Goal: Task Accomplishment & Management: Use online tool/utility

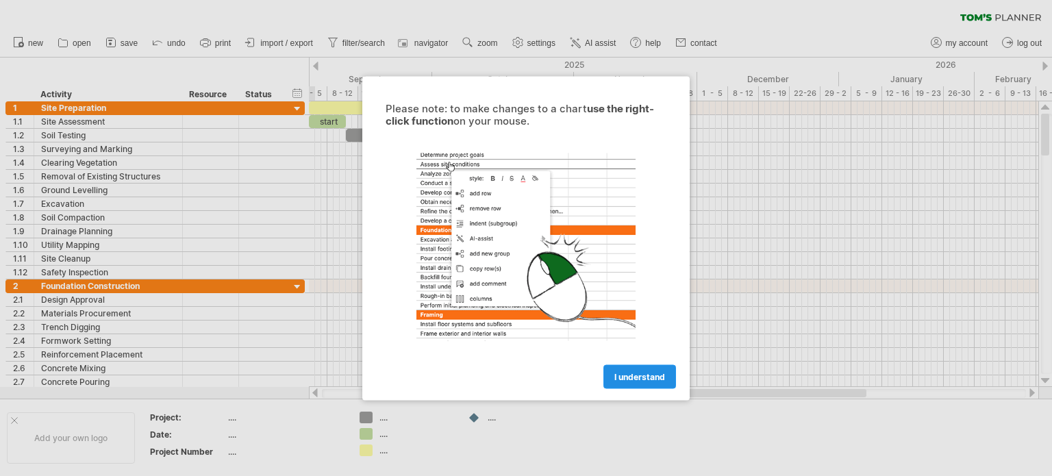
click at [607, 367] on link "I understand" at bounding box center [639, 376] width 73 height 24
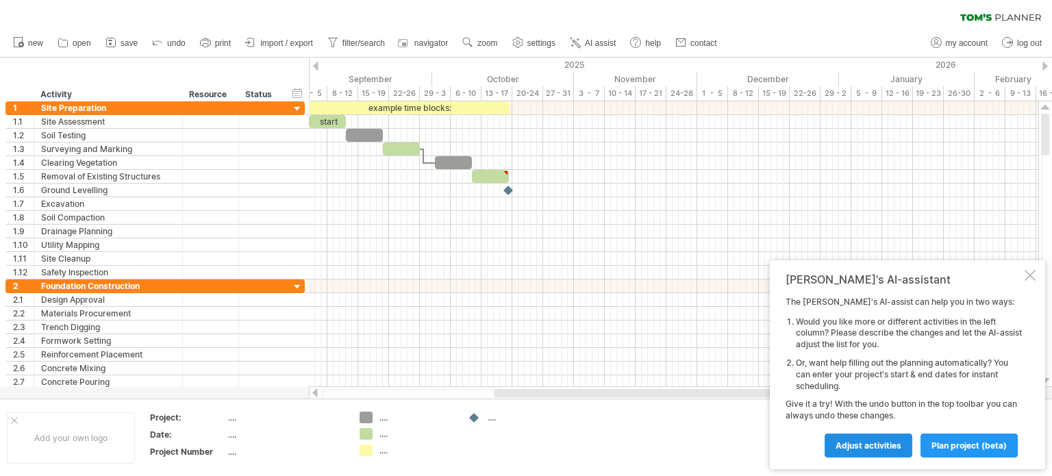
click at [904, 448] on link "Adjust activities" at bounding box center [868, 445] width 88 height 24
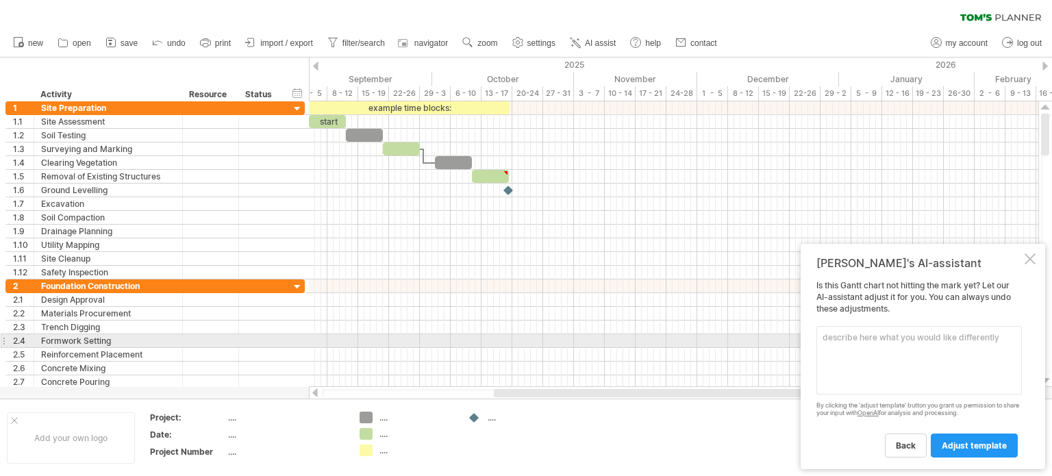
click at [909, 336] on textarea at bounding box center [918, 360] width 205 height 68
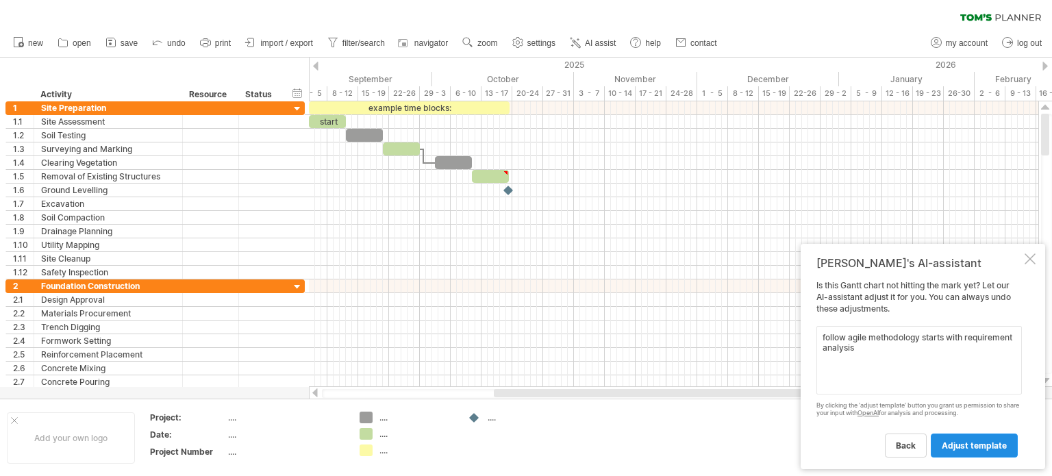
type textarea "follow agile methodology starts with requirement analysis"
click at [983, 446] on span "adjust template" at bounding box center [973, 445] width 65 height 10
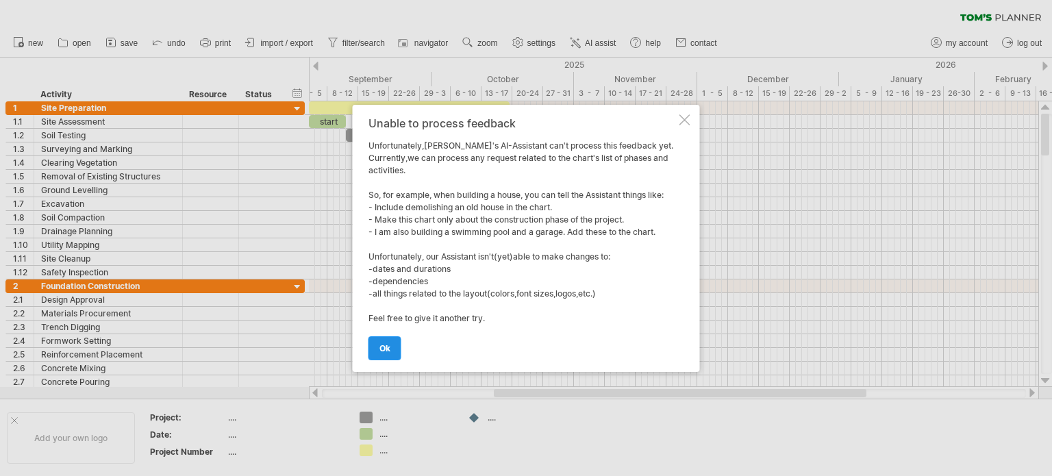
click at [386, 348] on span "ok" at bounding box center [384, 348] width 11 height 10
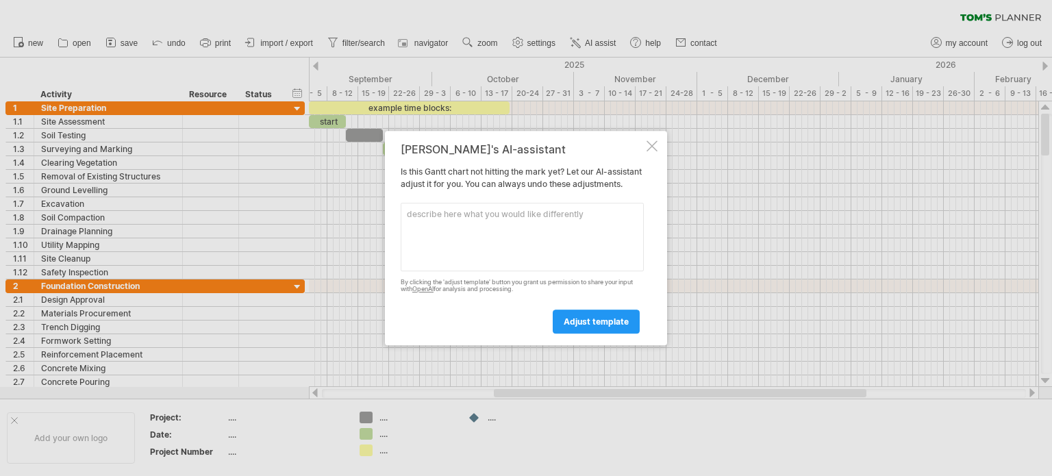
click at [653, 140] on div at bounding box center [651, 145] width 11 height 11
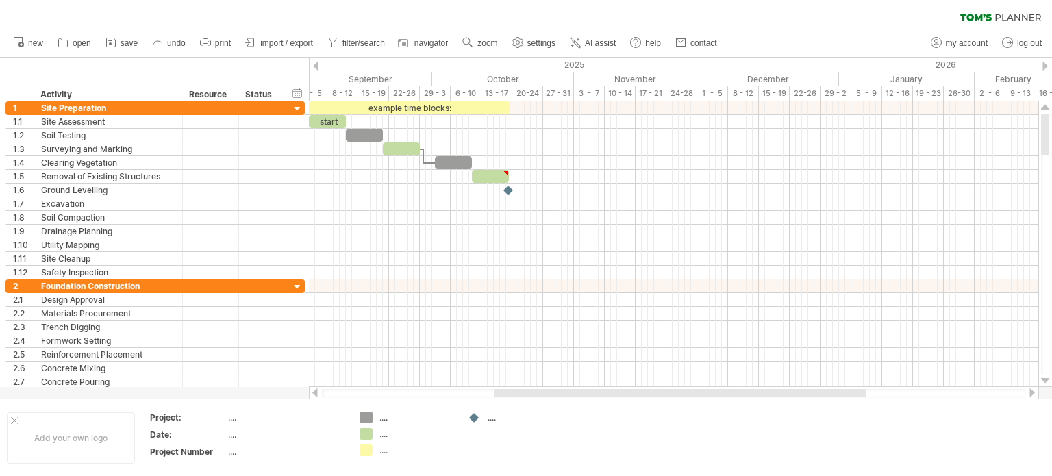
click at [316, 65] on div at bounding box center [315, 66] width 5 height 9
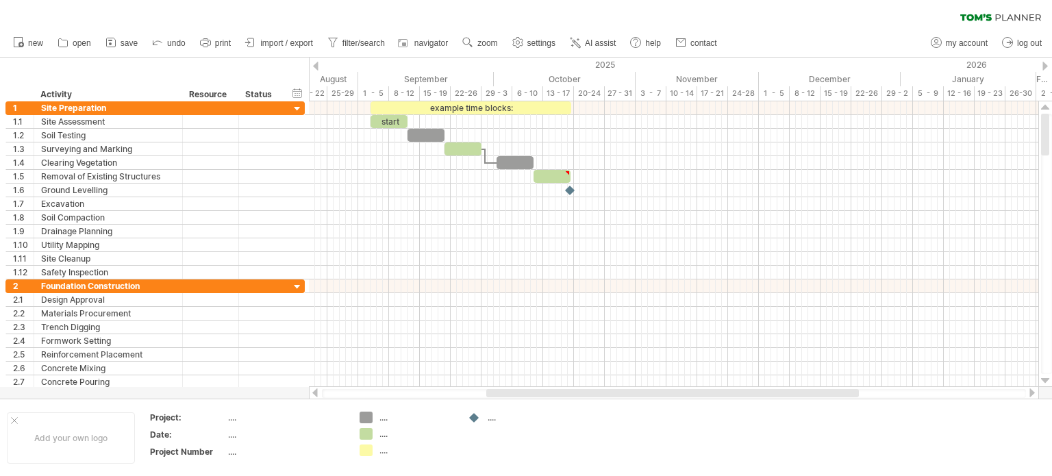
click at [316, 65] on div at bounding box center [315, 66] width 5 height 9
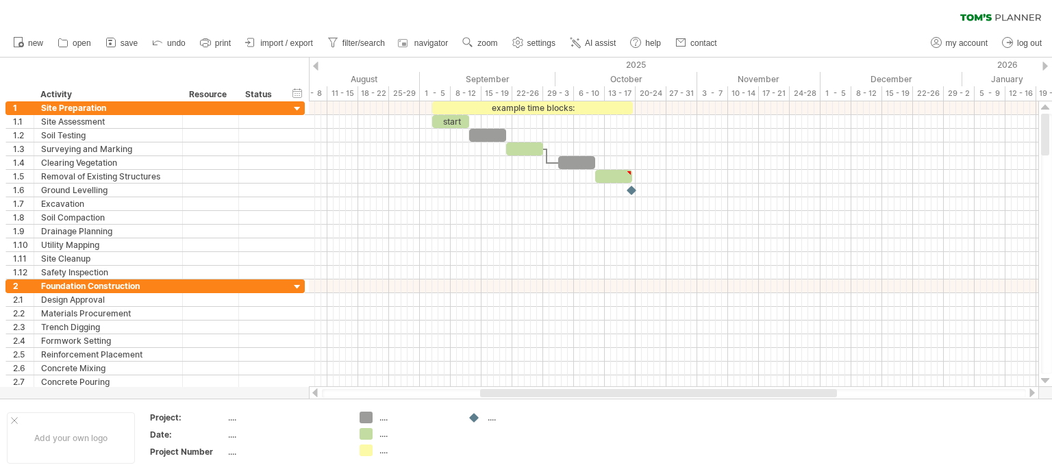
click at [316, 65] on div at bounding box center [315, 66] width 5 height 9
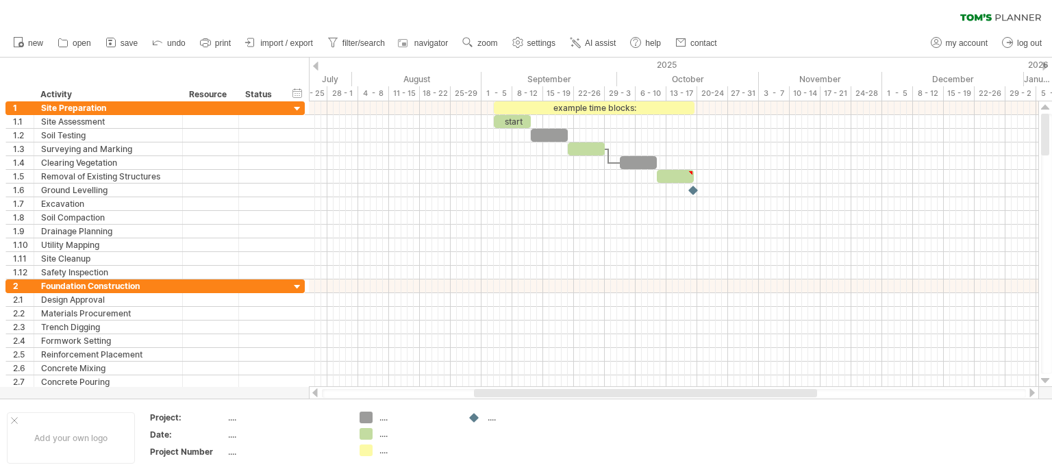
click at [316, 65] on div at bounding box center [315, 66] width 5 height 9
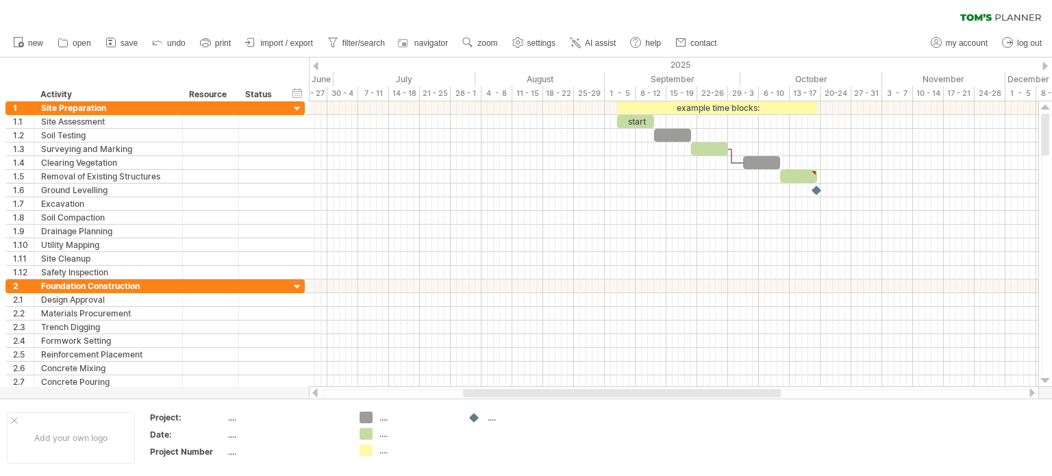
click at [316, 65] on div at bounding box center [315, 66] width 5 height 9
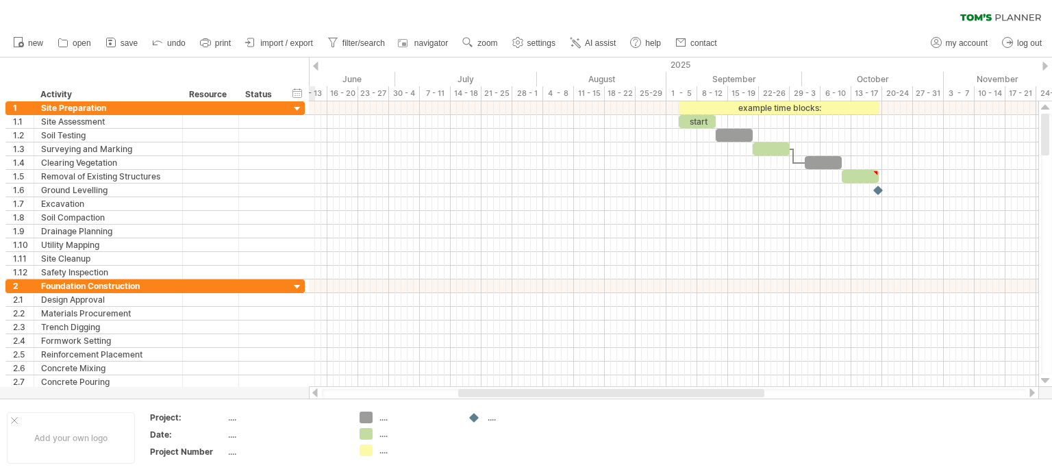
click at [316, 65] on div at bounding box center [315, 66] width 5 height 9
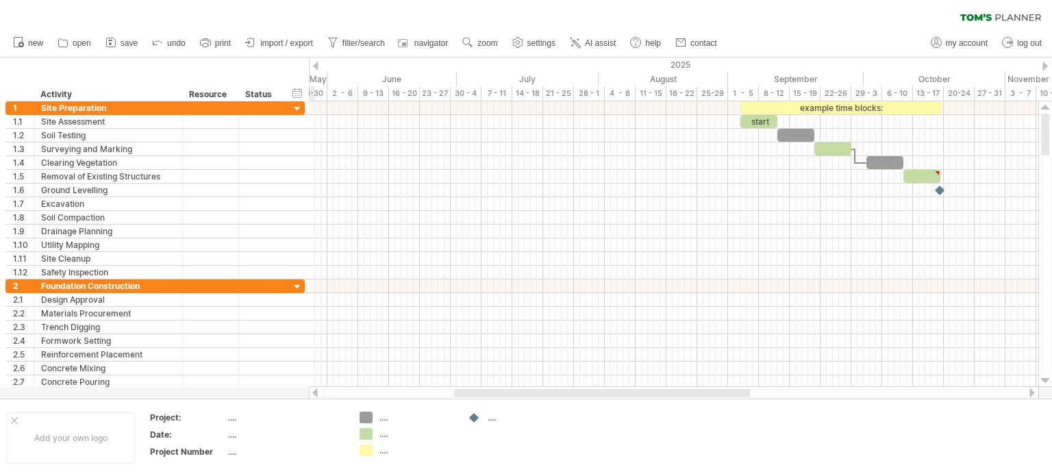
click at [316, 65] on div at bounding box center [315, 66] width 5 height 9
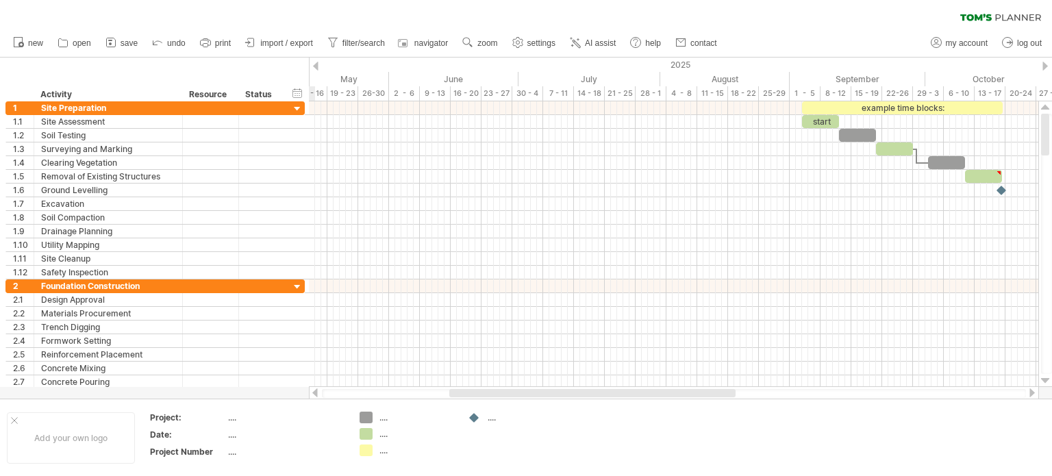
click at [316, 65] on div at bounding box center [315, 66] width 5 height 9
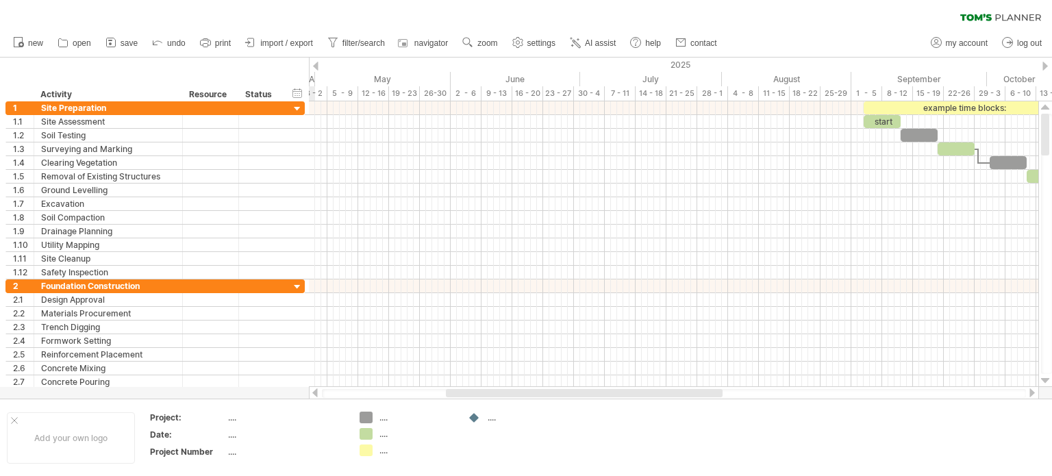
click at [316, 65] on div at bounding box center [315, 66] width 5 height 9
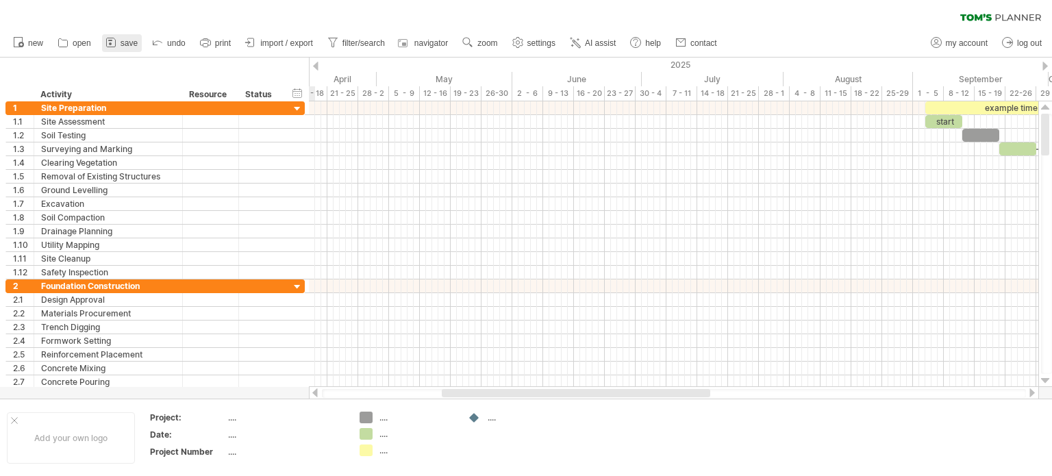
click at [114, 43] on icon at bounding box center [111, 43] width 14 height 14
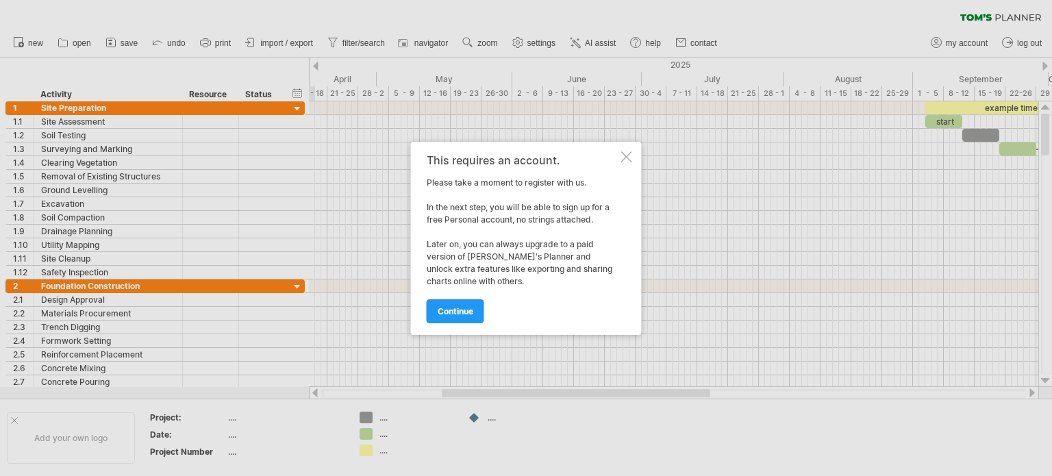
click at [624, 160] on div at bounding box center [626, 156] width 11 height 11
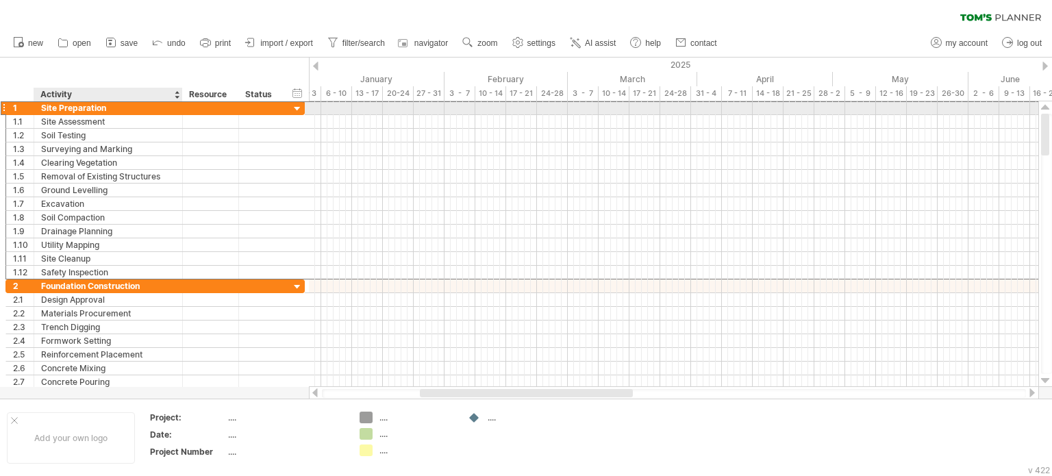
click at [84, 108] on div "Site Preparation" at bounding box center [108, 107] width 134 height 13
click at [104, 105] on input "**********" at bounding box center [108, 107] width 134 height 13
drag, startPoint x: 107, startPoint y: 106, endPoint x: 41, endPoint y: 107, distance: 65.7
click at [41, 107] on input "**********" at bounding box center [108, 107] width 134 height 13
type input "**********"
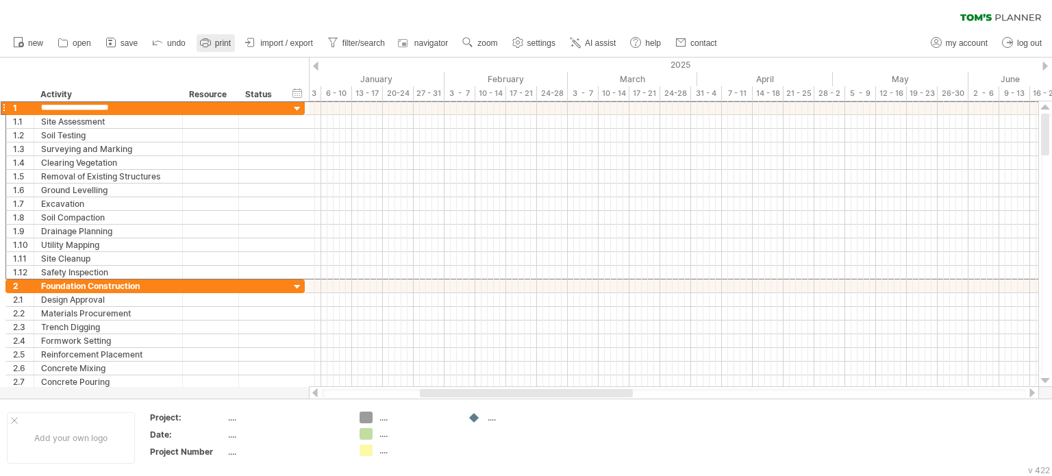
click at [202, 45] on icon at bounding box center [205, 42] width 10 height 5
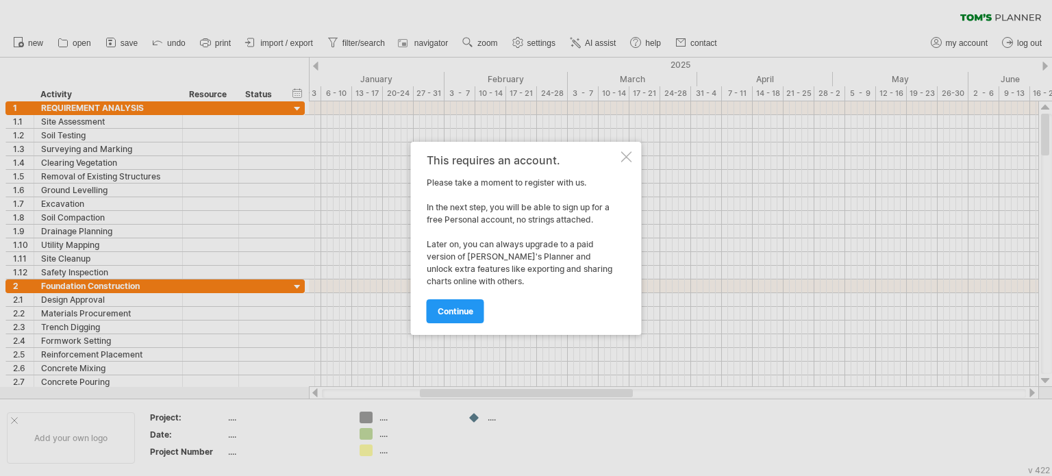
click at [626, 153] on div at bounding box center [626, 156] width 11 height 11
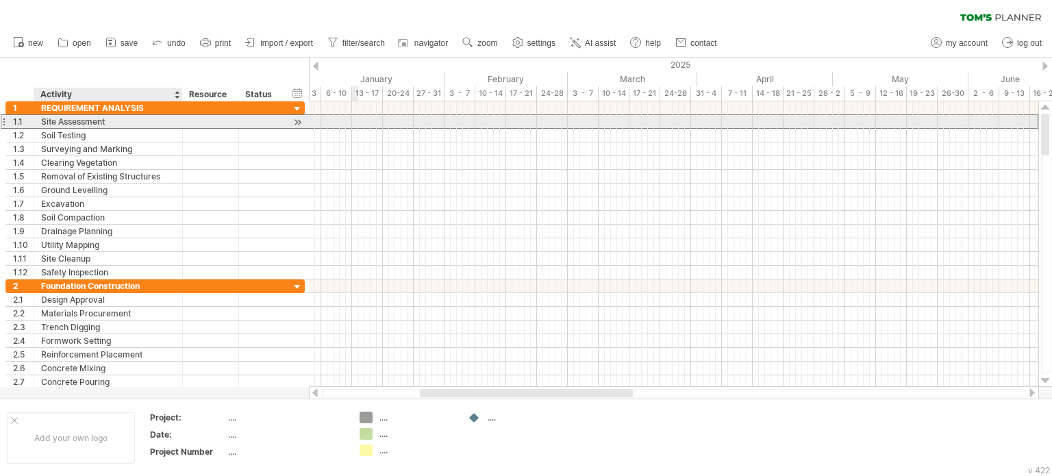
click at [96, 124] on div "Site Assessment" at bounding box center [108, 121] width 134 height 13
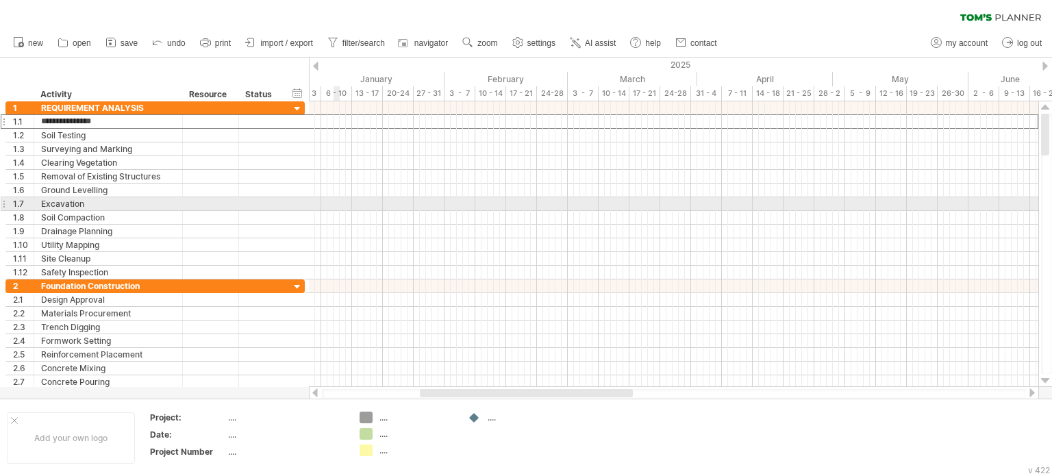
click at [333, 201] on div at bounding box center [673, 204] width 729 height 14
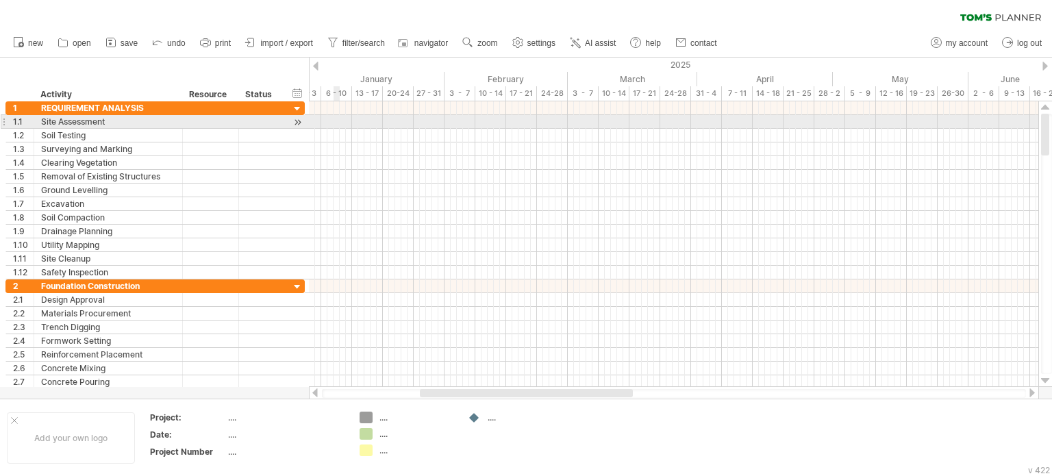
click at [338, 123] on div at bounding box center [673, 122] width 729 height 14
click at [297, 123] on div at bounding box center [297, 122] width 13 height 14
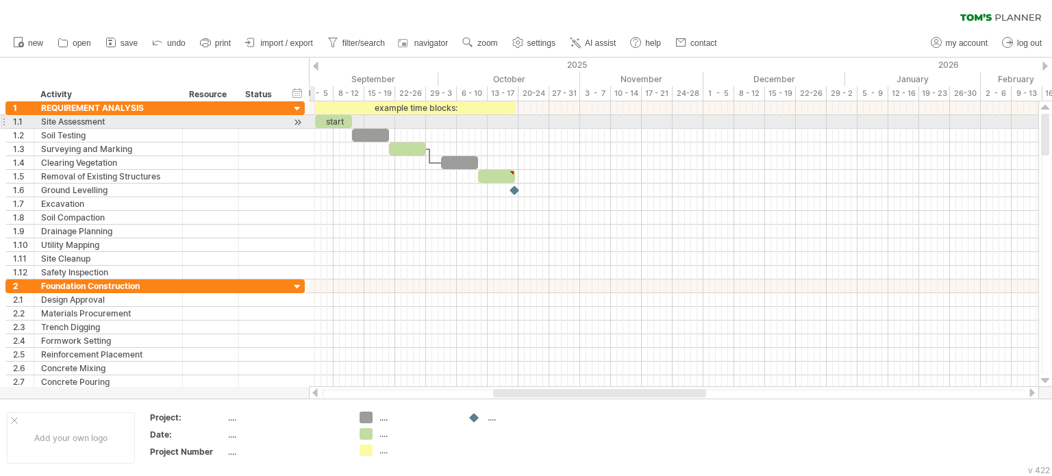
click at [297, 123] on div at bounding box center [297, 122] width 13 height 14
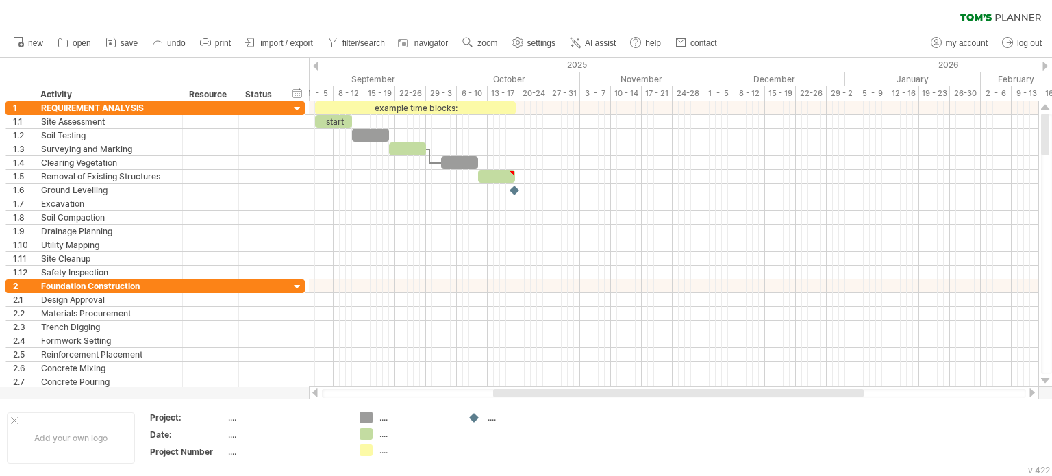
click at [315, 65] on div at bounding box center [315, 66] width 5 height 9
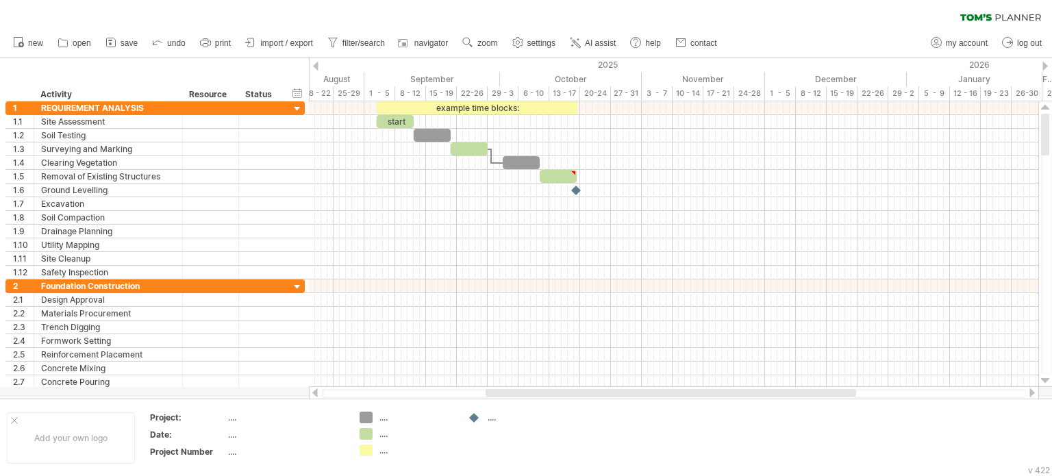
click at [315, 65] on div at bounding box center [315, 66] width 5 height 9
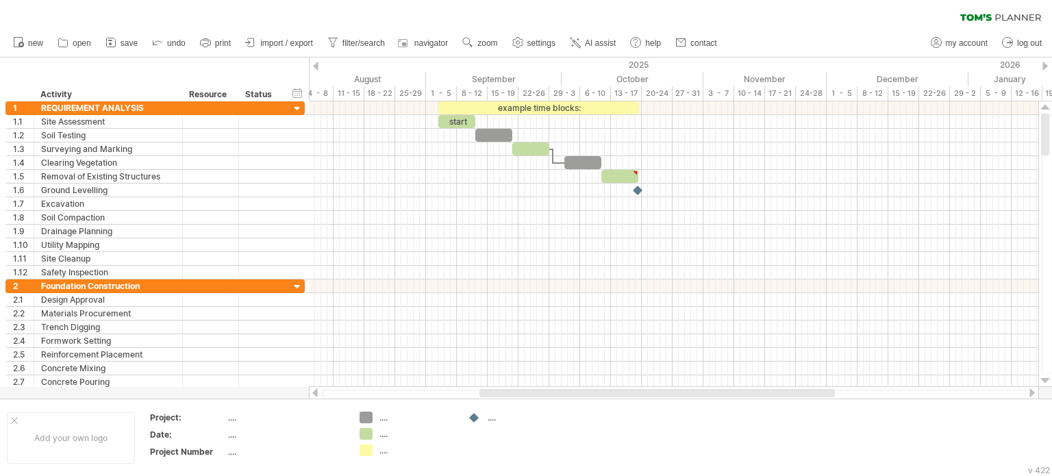
click at [315, 65] on div at bounding box center [315, 66] width 5 height 9
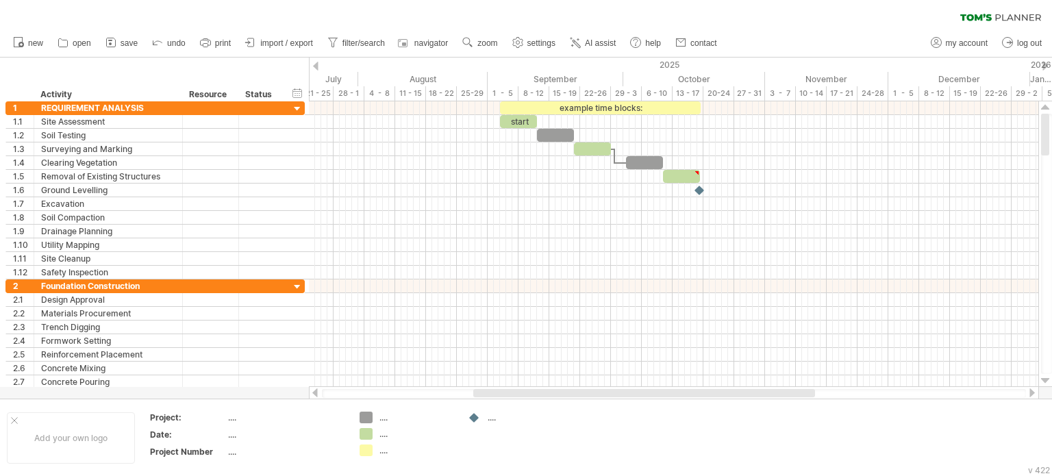
click at [315, 65] on div at bounding box center [315, 66] width 5 height 9
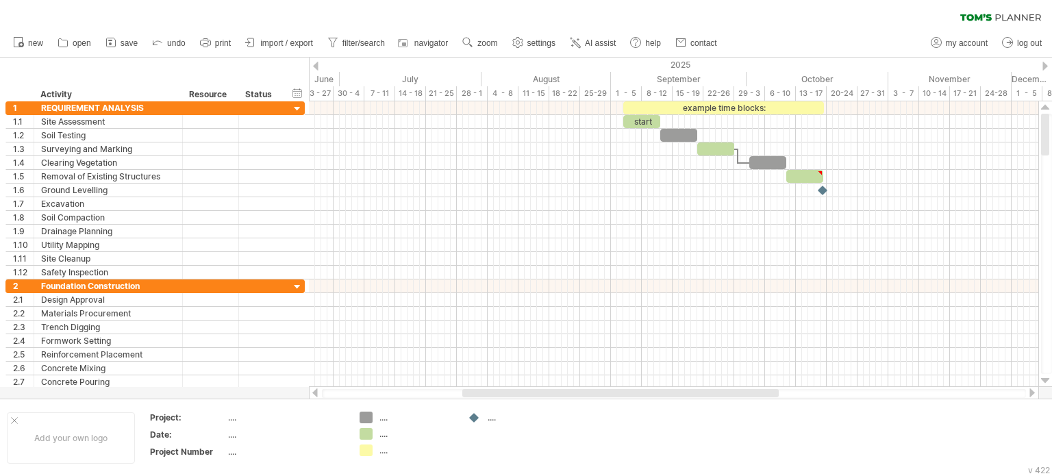
click at [315, 65] on div at bounding box center [315, 66] width 5 height 9
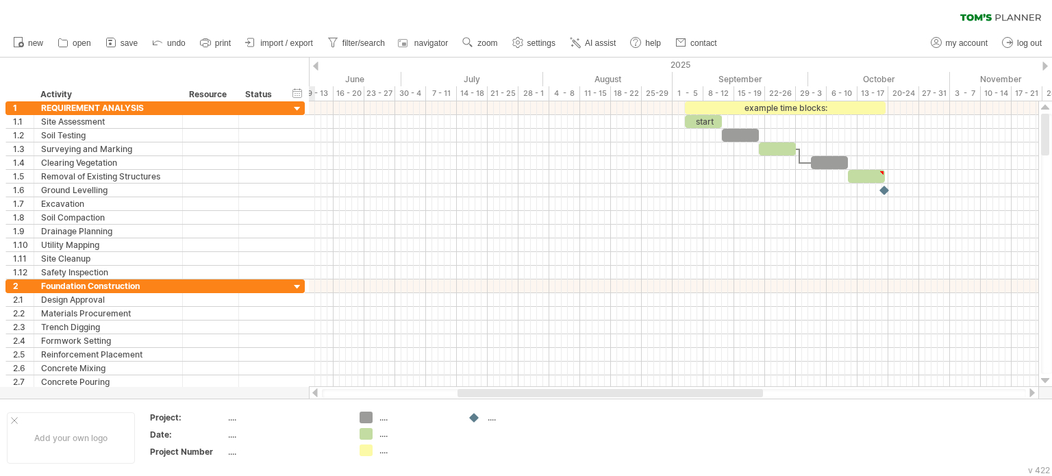
click at [315, 65] on div at bounding box center [315, 66] width 5 height 9
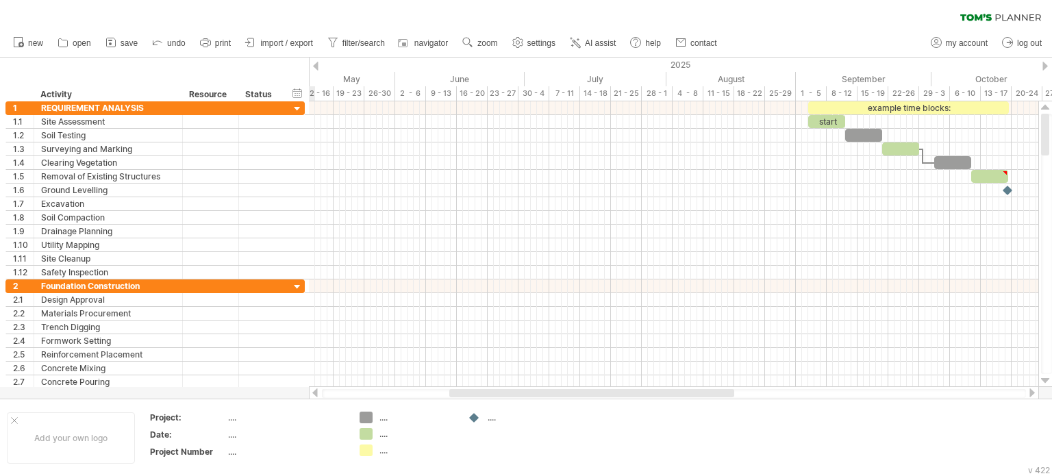
click at [315, 65] on div at bounding box center [315, 66] width 5 height 9
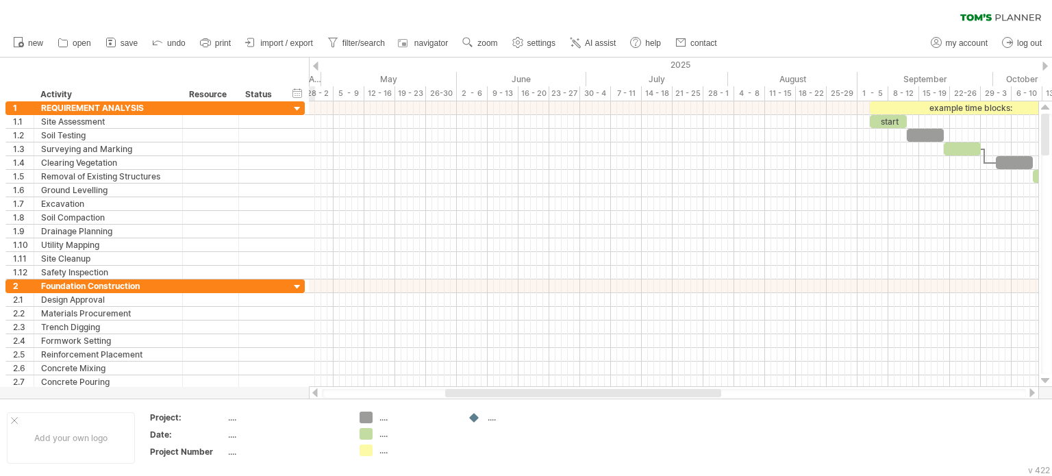
click at [315, 65] on div at bounding box center [315, 66] width 5 height 9
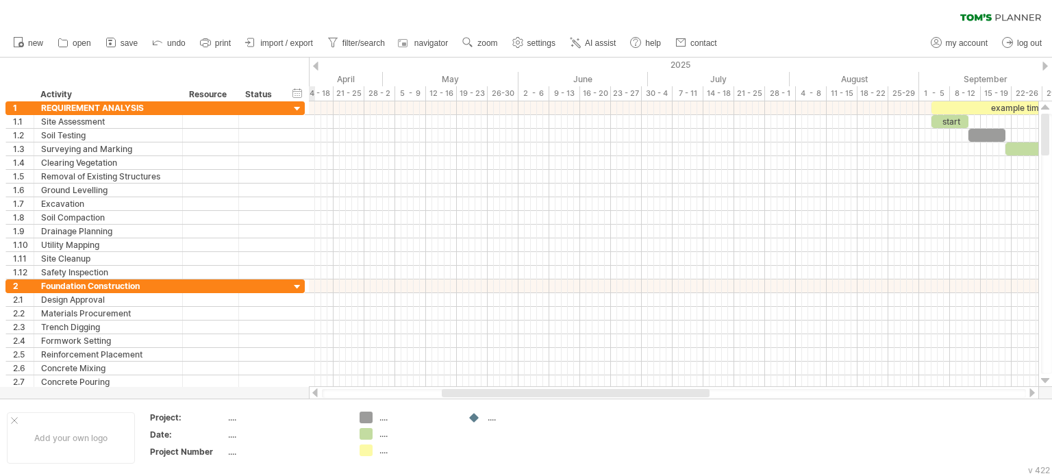
click at [315, 65] on div at bounding box center [315, 66] width 5 height 9
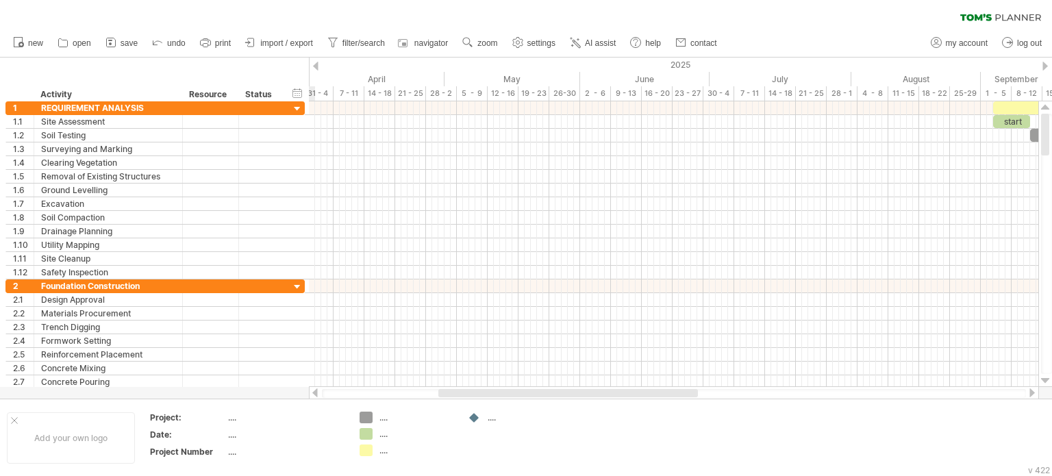
click at [315, 65] on div at bounding box center [315, 66] width 5 height 9
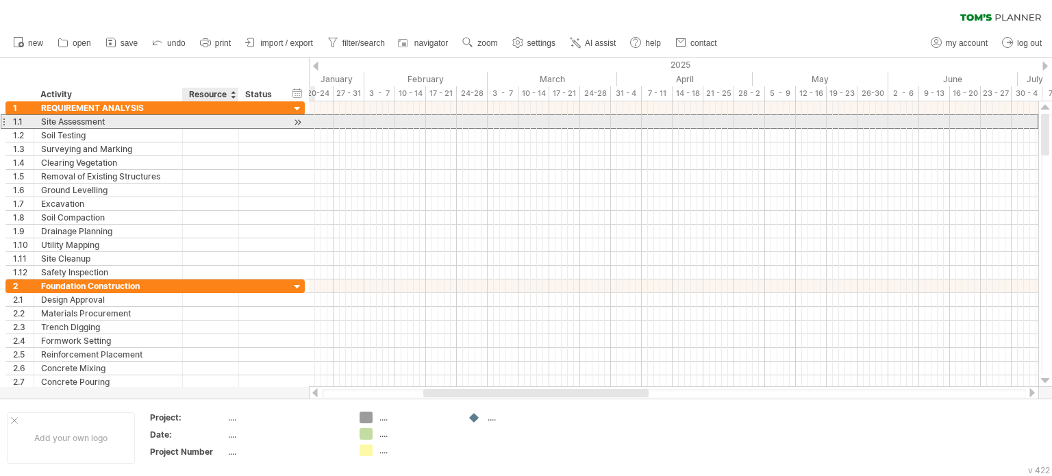
click at [212, 120] on div at bounding box center [211, 121] width 42 height 13
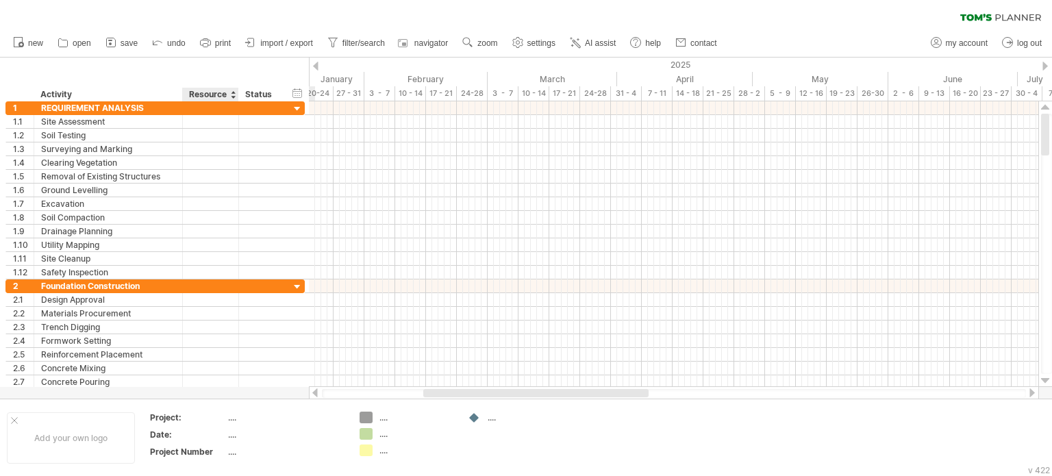
click at [214, 93] on div "Resource" at bounding box center [210, 95] width 42 height 14
click at [233, 95] on div at bounding box center [232, 95] width 5 height 14
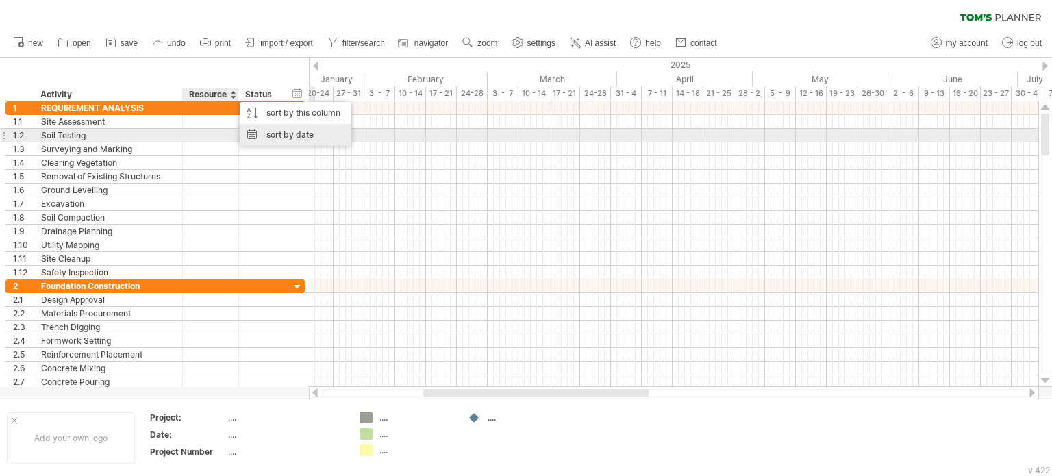
click at [269, 131] on div "sort by date" at bounding box center [296, 135] width 112 height 22
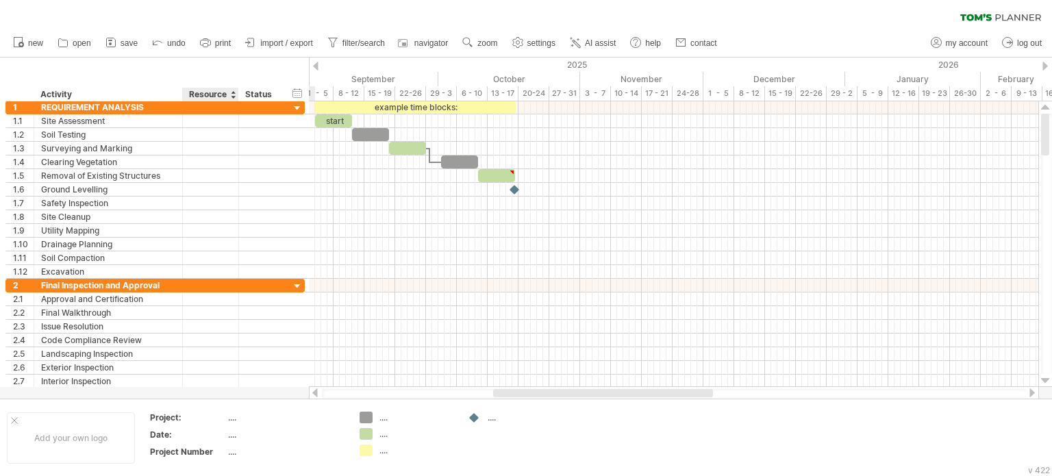
click at [216, 90] on div "Resource" at bounding box center [210, 95] width 42 height 14
drag, startPoint x: 222, startPoint y: 92, endPoint x: 209, endPoint y: 92, distance: 13.0
click at [209, 92] on input "********" at bounding box center [210, 95] width 42 height 14
click at [225, 92] on input "********" at bounding box center [210, 95] width 42 height 14
drag, startPoint x: 226, startPoint y: 94, endPoint x: 188, endPoint y: 95, distance: 38.4
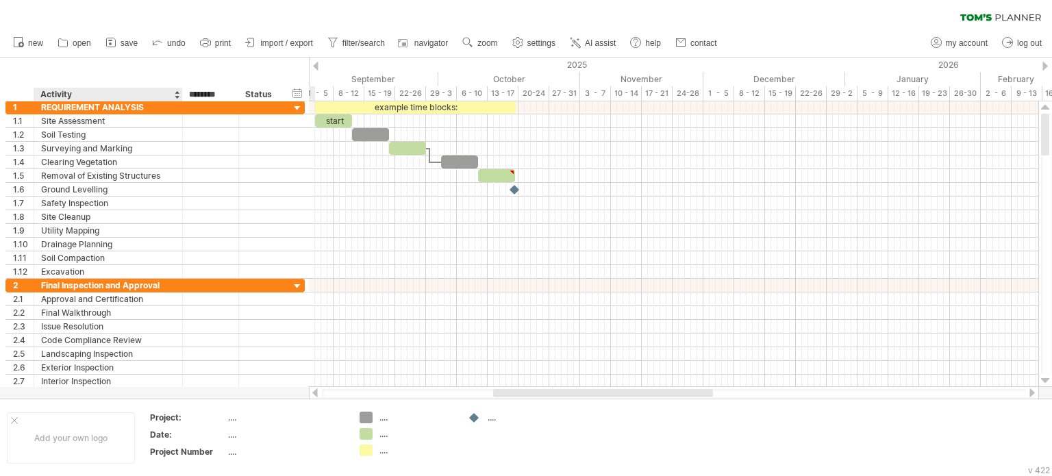
click at [188, 95] on div "******** Resource" at bounding box center [210, 95] width 56 height 14
type input "********"
click at [175, 95] on div at bounding box center [176, 95] width 5 height 14
click at [214, 91] on div "Duration" at bounding box center [210, 95] width 42 height 14
click at [257, 92] on div "Status" at bounding box center [260, 95] width 30 height 14
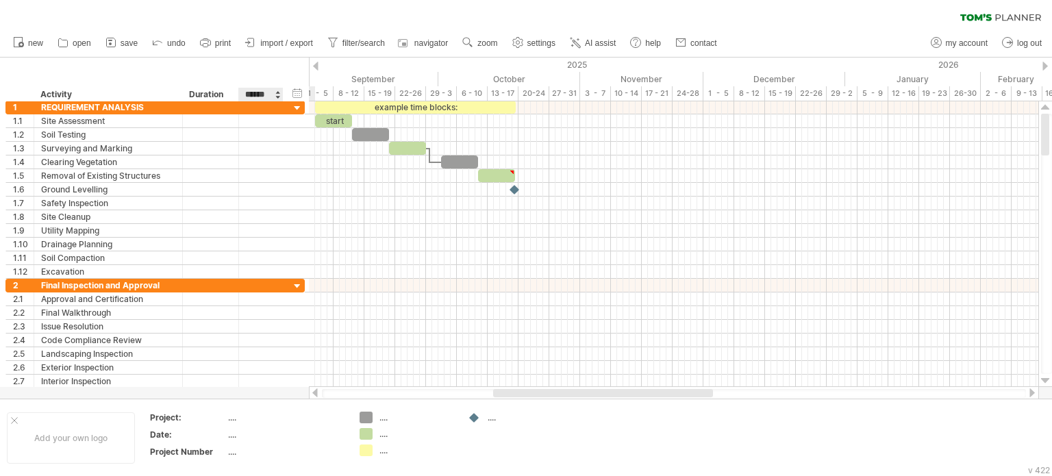
click at [261, 95] on input "******" at bounding box center [260, 95] width 30 height 14
type input "*****"
click at [299, 94] on div "hide start/end/duration show start/end/duration" at bounding box center [297, 93] width 13 height 14
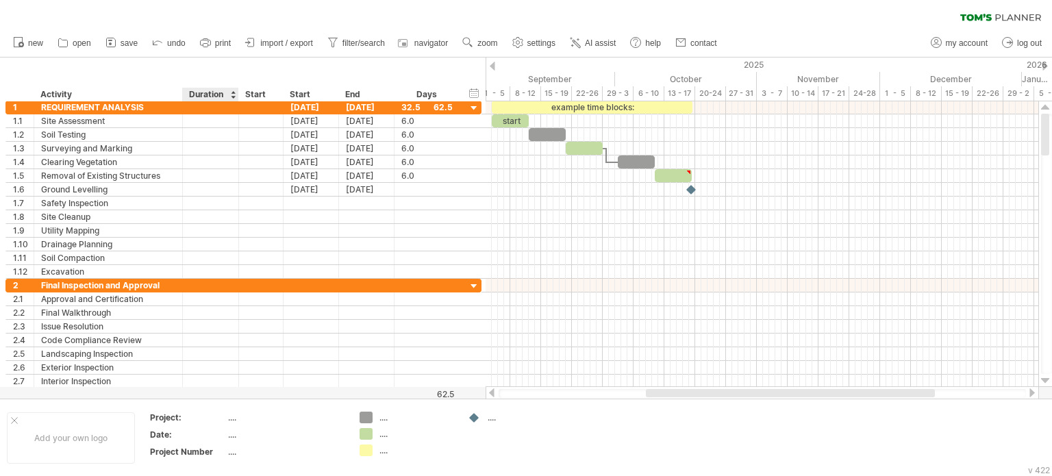
click at [220, 92] on div "Duration" at bounding box center [210, 95] width 42 height 14
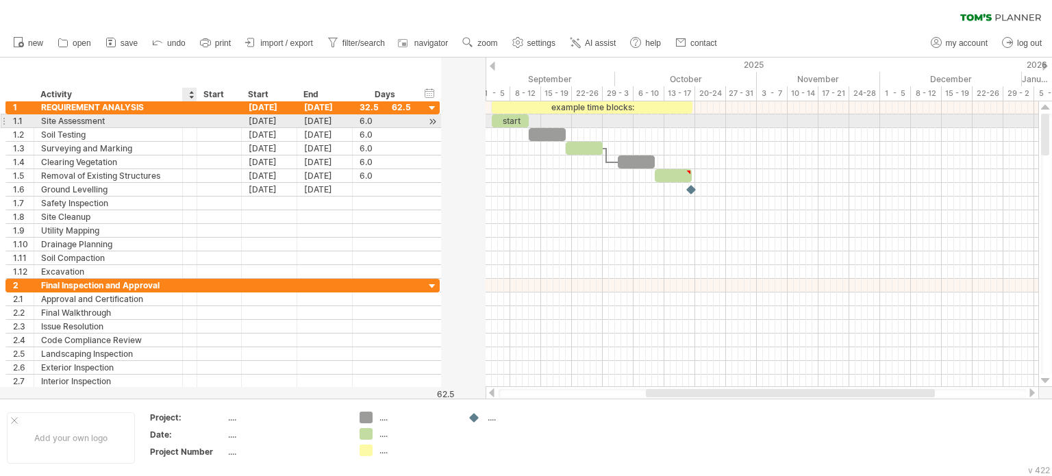
drag, startPoint x: 236, startPoint y: 117, endPoint x: 181, endPoint y: 117, distance: 54.1
click at [181, 117] on div "**********" at bounding box center [222, 121] width 434 height 14
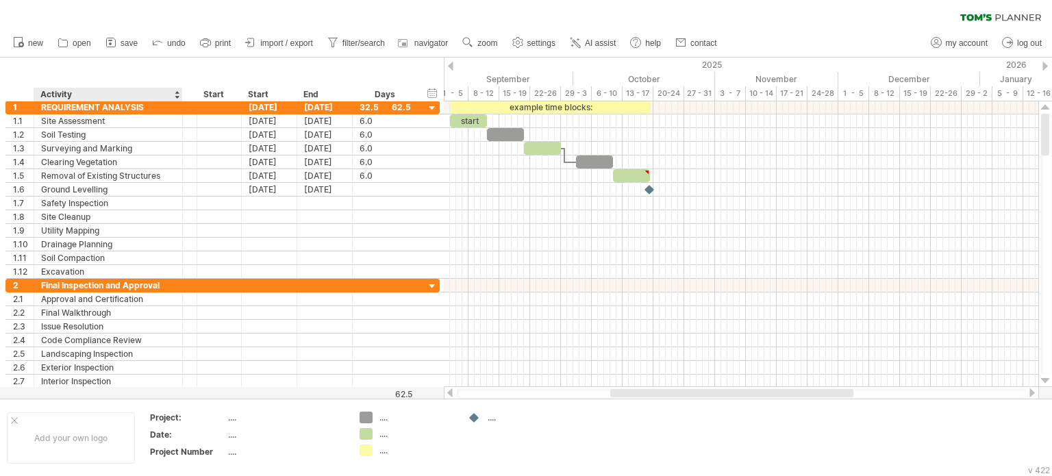
click at [189, 94] on div "******** Duration" at bounding box center [189, 95] width 14 height 14
click at [194, 105] on div at bounding box center [195, 108] width 7 height 14
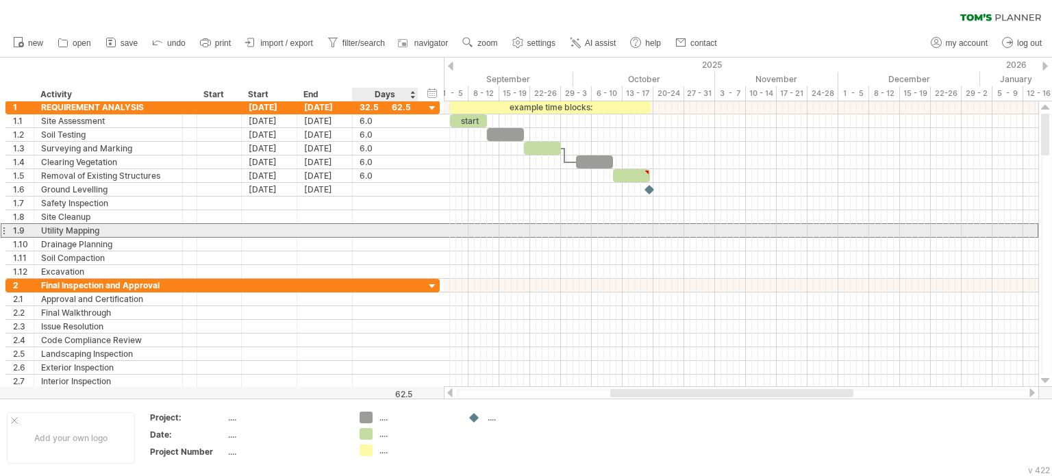
click at [389, 224] on div at bounding box center [384, 230] width 51 height 13
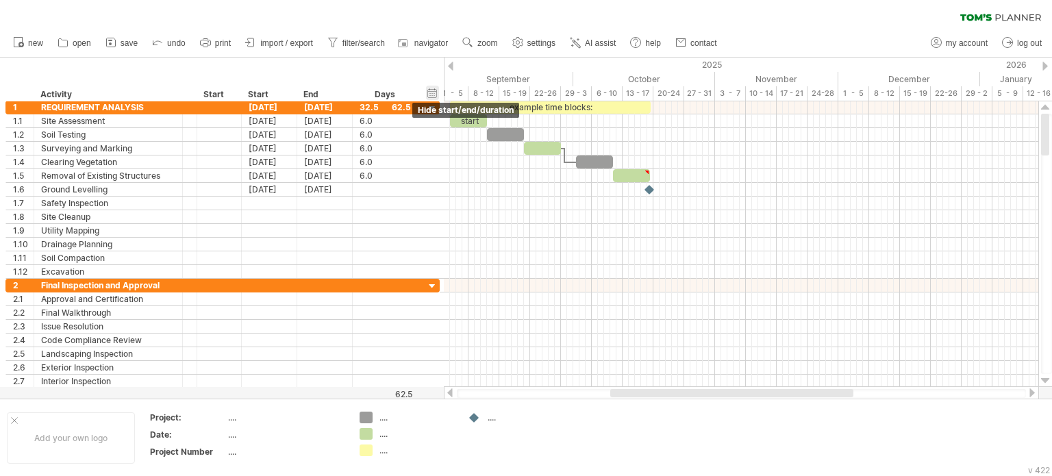
click at [431, 93] on div "hide start/end/duration show start/end/duration" at bounding box center [432, 93] width 13 height 14
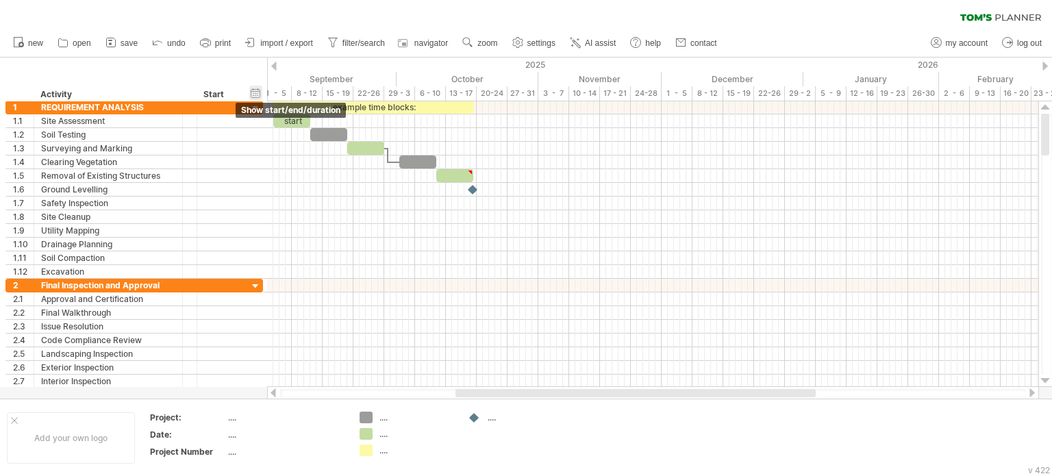
click at [257, 92] on div "hide start/end/duration show start/end/duration" at bounding box center [255, 93] width 13 height 14
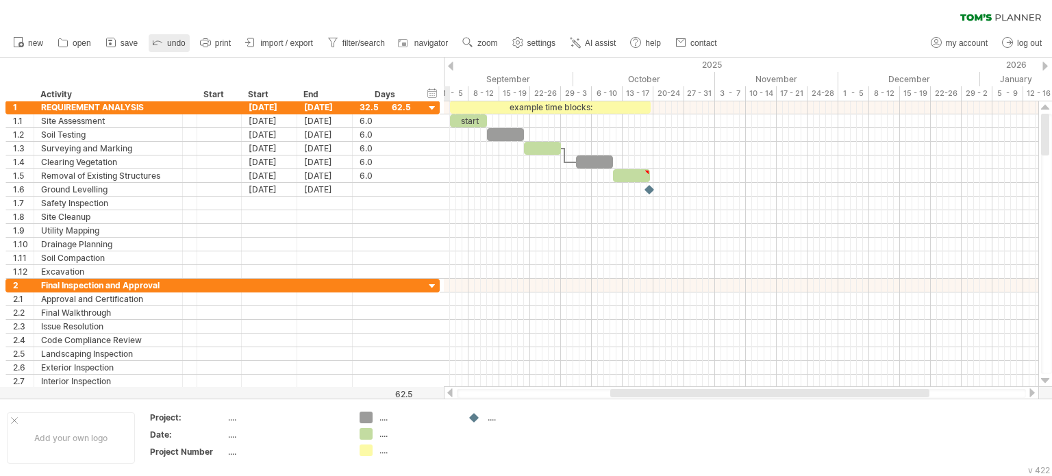
click at [176, 47] on span "undo" at bounding box center [176, 43] width 18 height 10
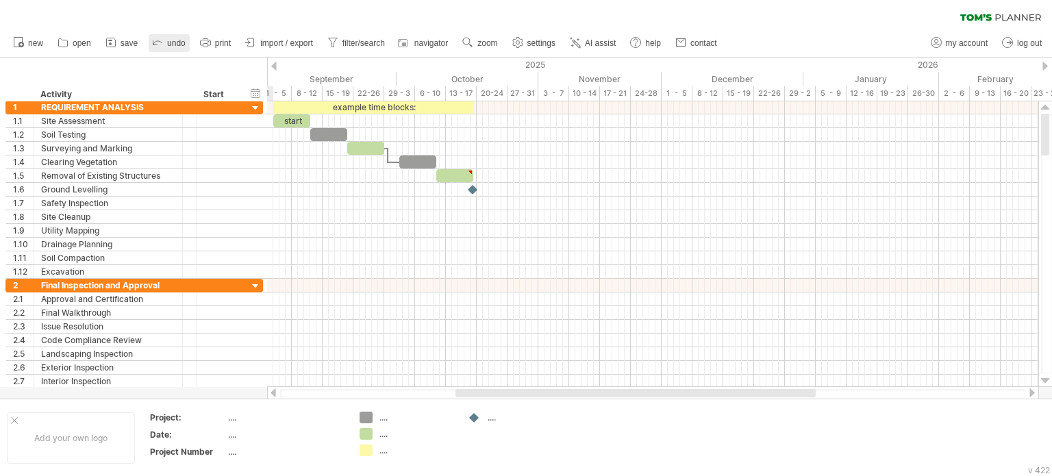
click at [176, 47] on span "undo" at bounding box center [176, 43] width 18 height 10
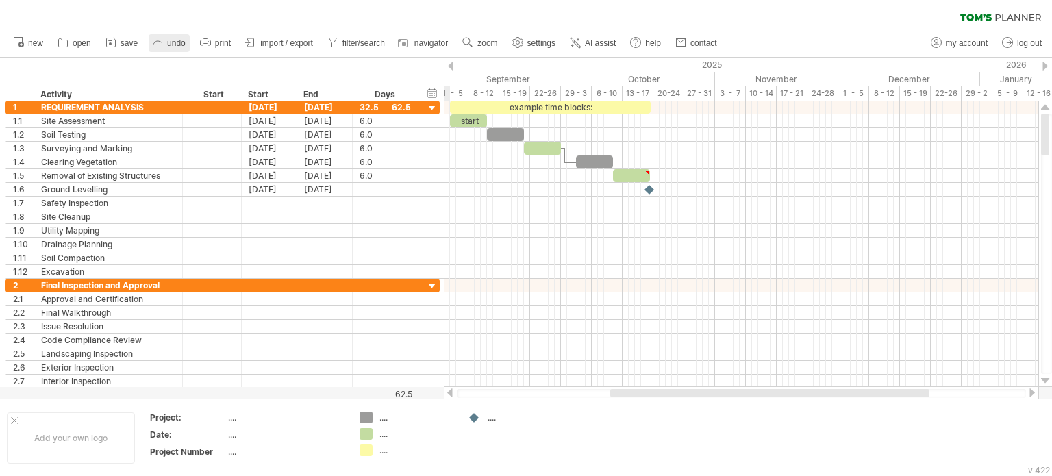
click at [176, 47] on span "undo" at bounding box center [176, 43] width 18 height 10
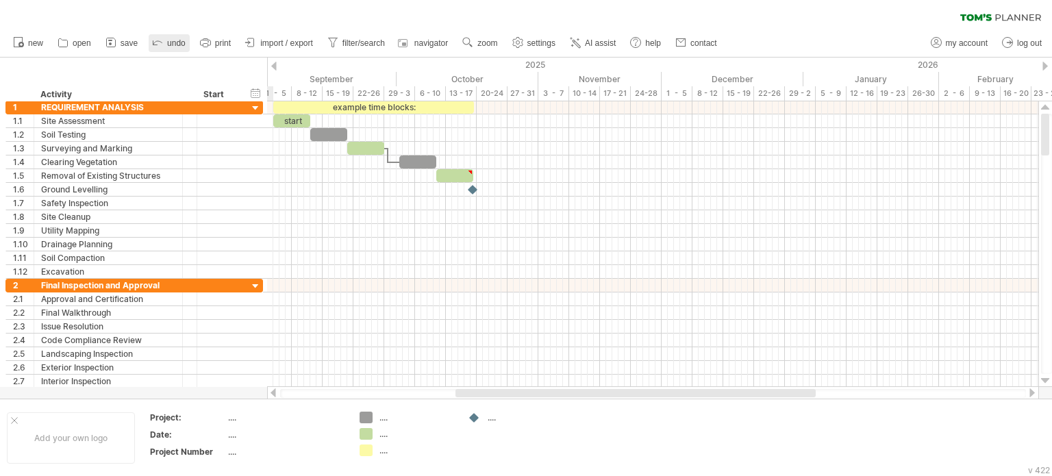
click at [176, 47] on span "undo" at bounding box center [176, 43] width 18 height 10
click at [257, 90] on div "hide start/end/duration show start/end/duration" at bounding box center [255, 93] width 13 height 14
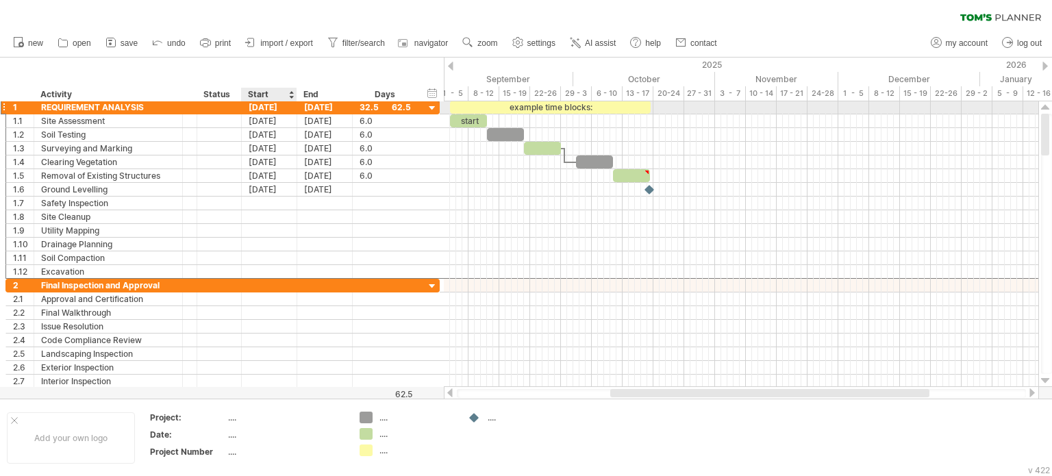
click at [263, 108] on div "[DATE]" at bounding box center [269, 107] width 55 height 13
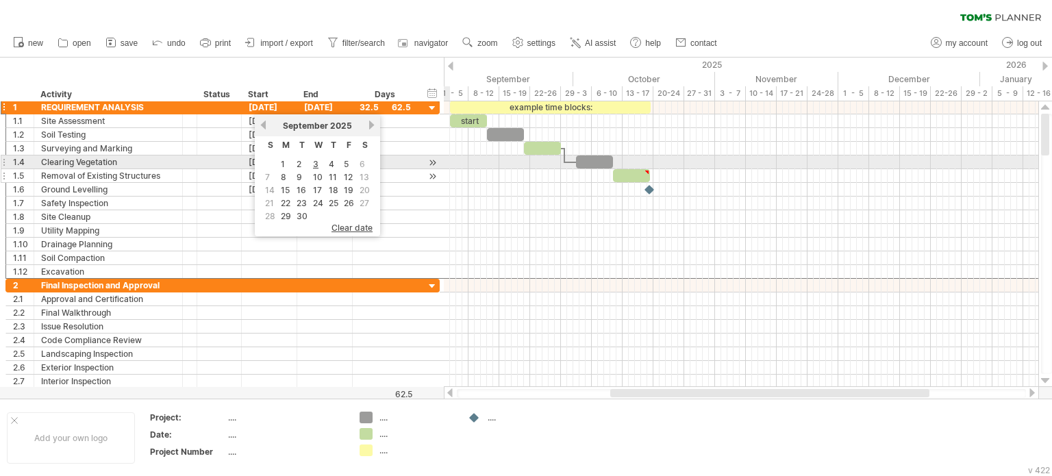
click at [422, 169] on div "**********" at bounding box center [222, 176] width 434 height 14
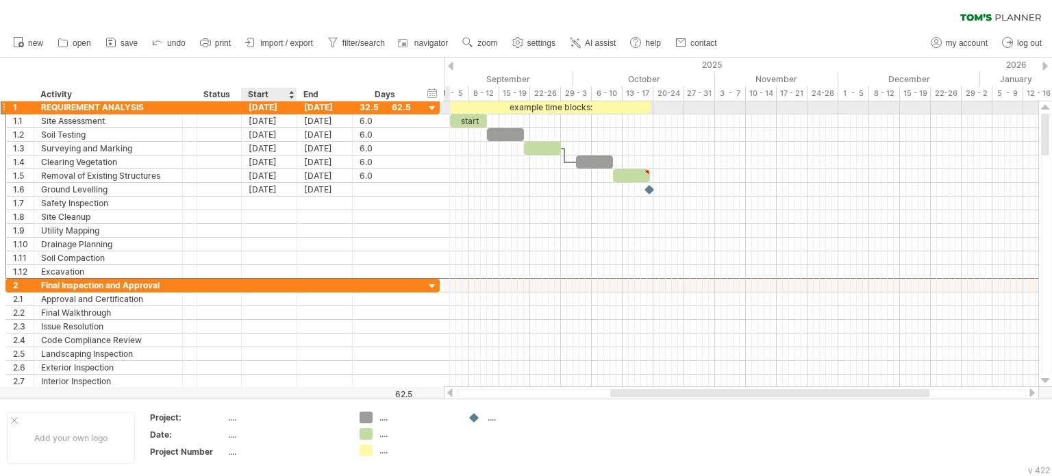
click at [274, 110] on div "[DATE]" at bounding box center [269, 107] width 55 height 13
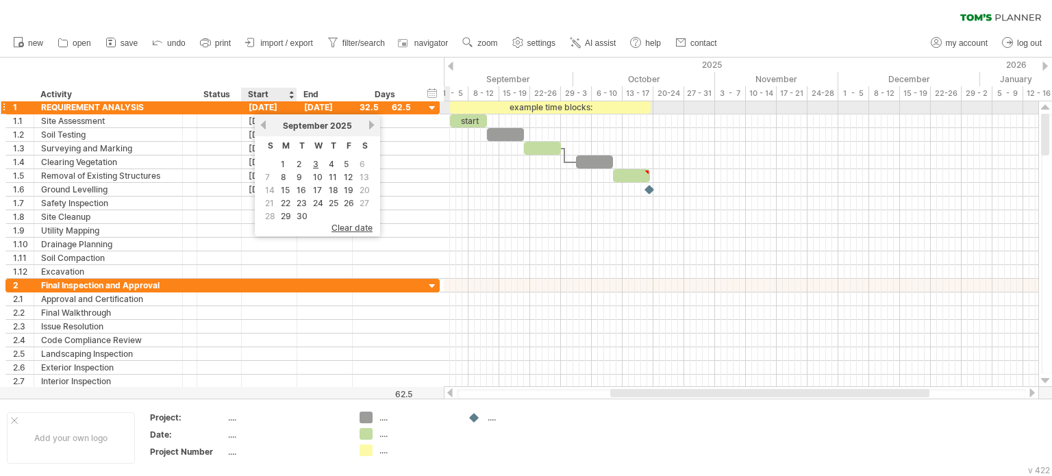
click at [276, 106] on div "[DATE]" at bounding box center [269, 107] width 55 height 13
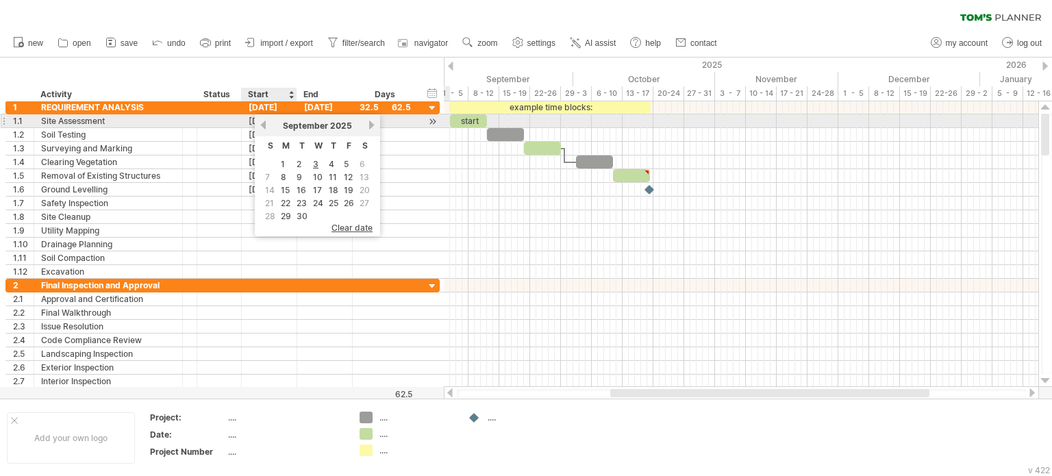
click at [251, 123] on div "[DATE]" at bounding box center [269, 120] width 55 height 13
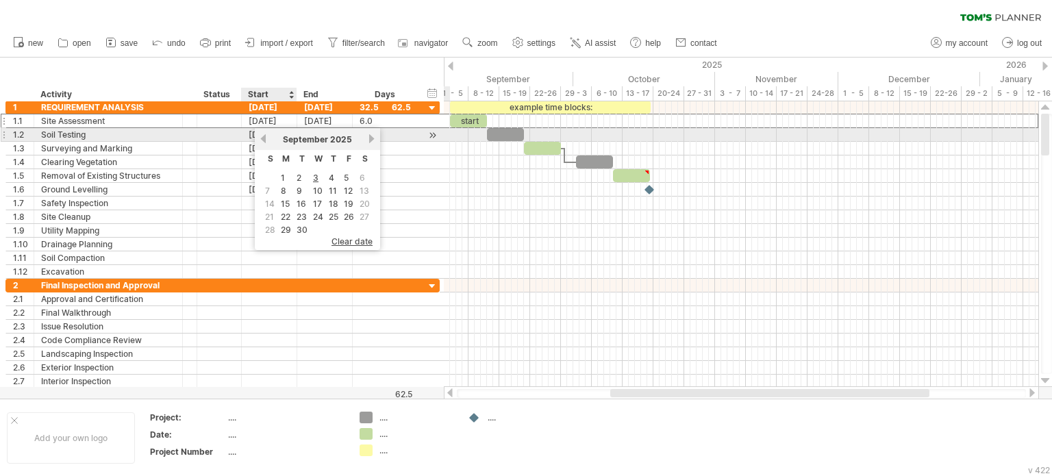
click at [263, 138] on link "previous" at bounding box center [263, 139] width 10 height 10
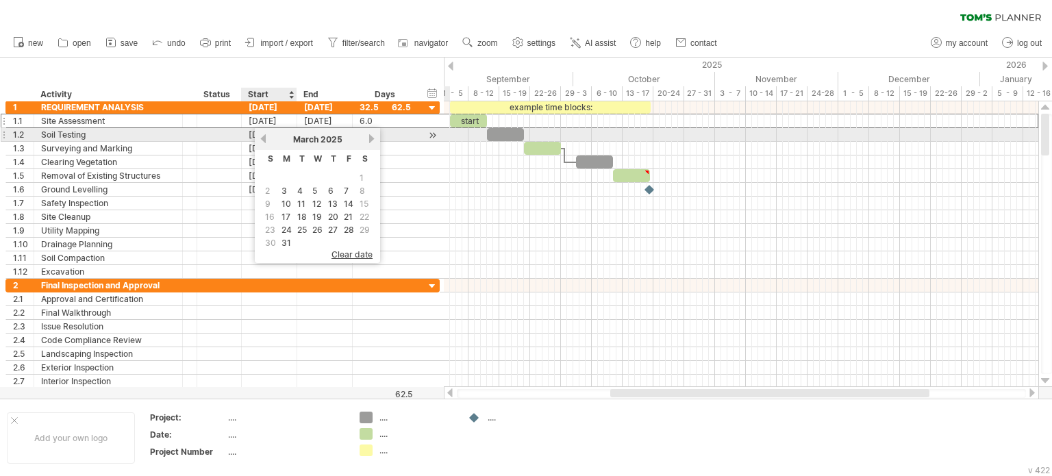
click at [263, 138] on link "previous" at bounding box center [263, 139] width 10 height 10
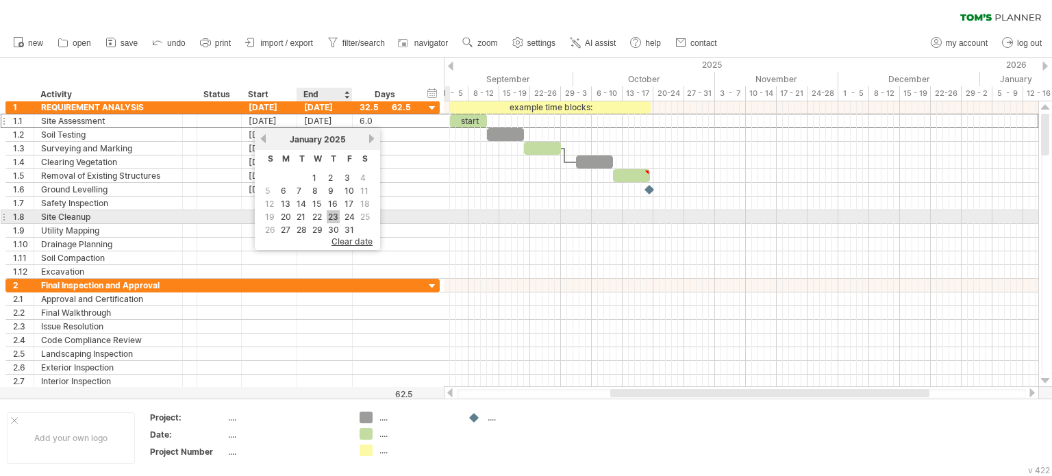
click at [331, 214] on link "23" at bounding box center [333, 216] width 13 height 13
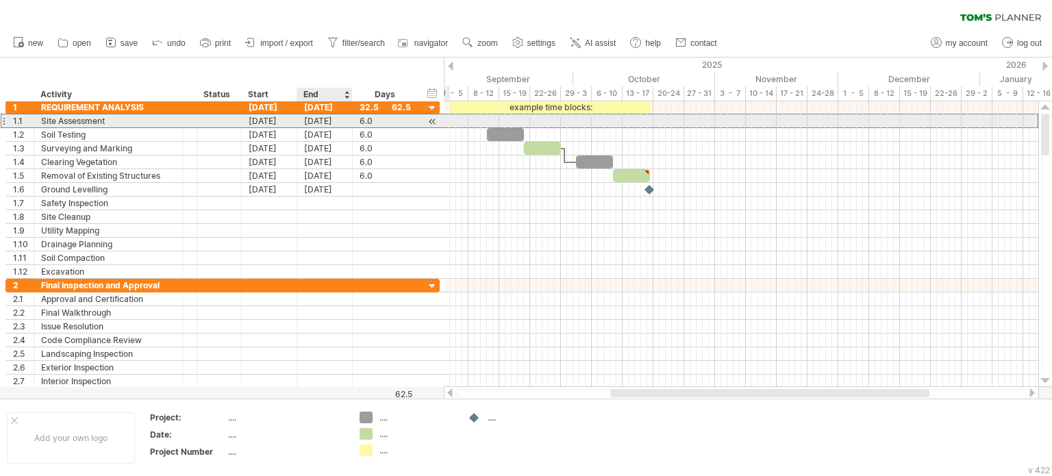
click at [326, 123] on div "[DATE]" at bounding box center [324, 120] width 55 height 13
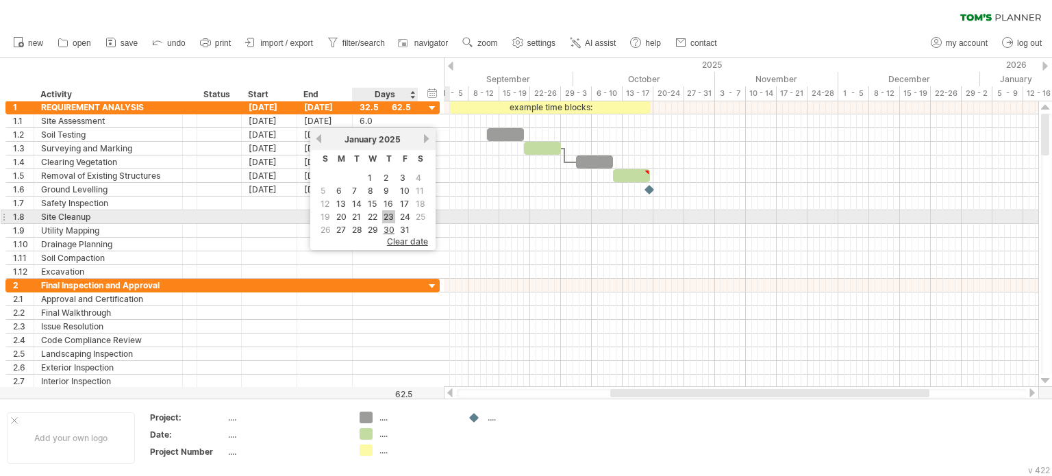
click at [389, 215] on link "23" at bounding box center [388, 216] width 13 height 13
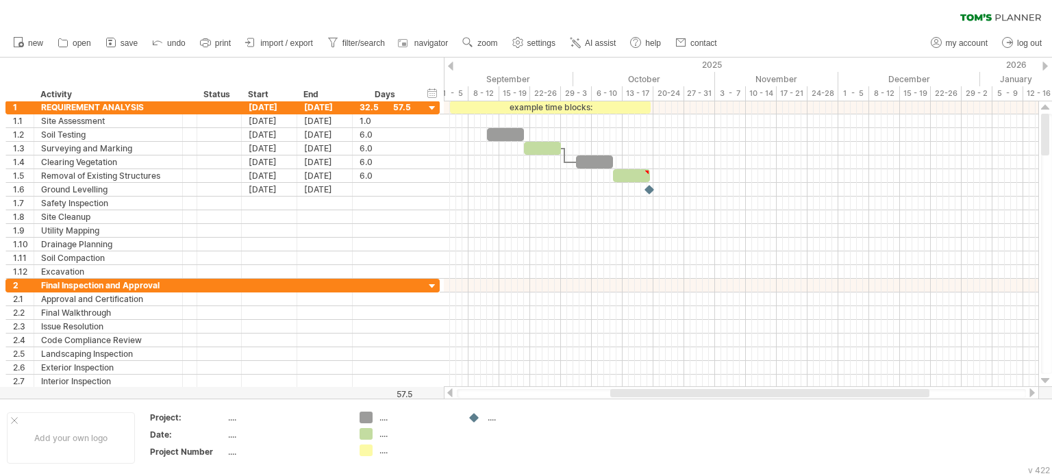
click at [451, 68] on div at bounding box center [450, 66] width 5 height 9
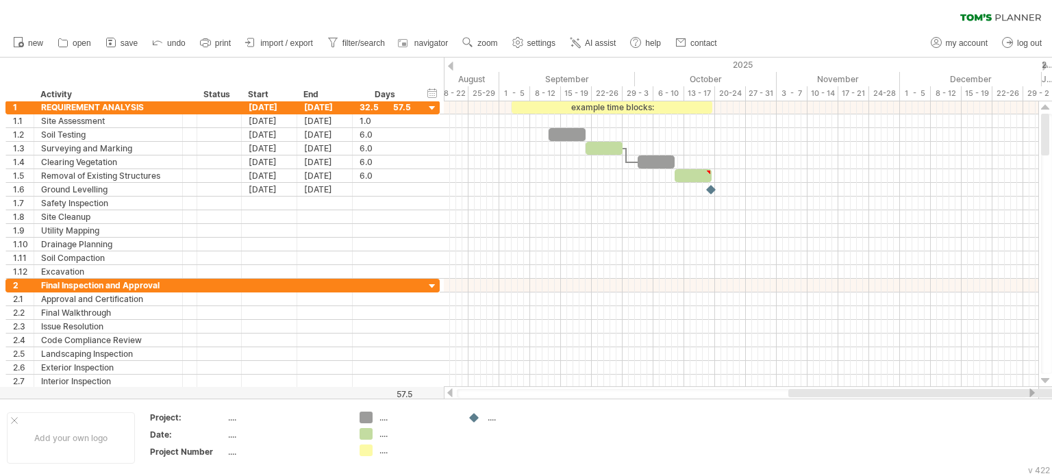
click at [451, 68] on div at bounding box center [450, 66] width 5 height 9
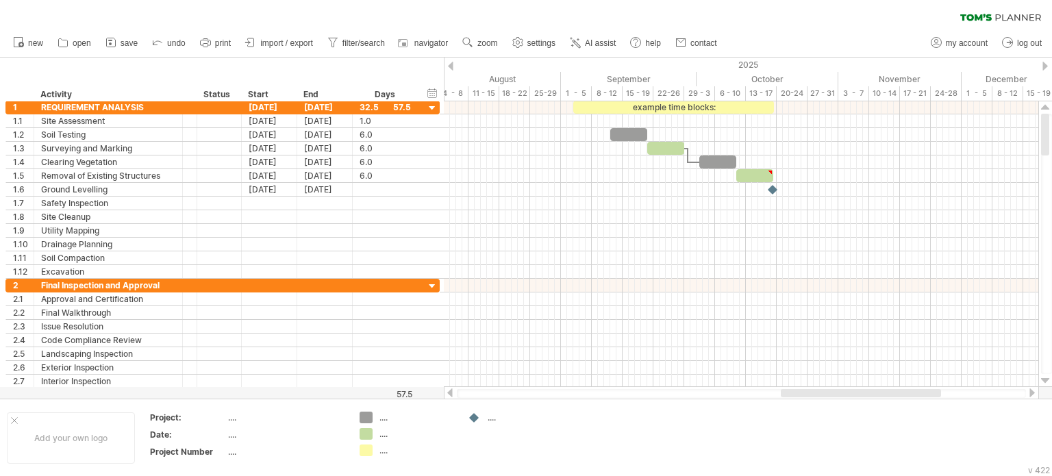
click at [451, 68] on div at bounding box center [450, 66] width 5 height 9
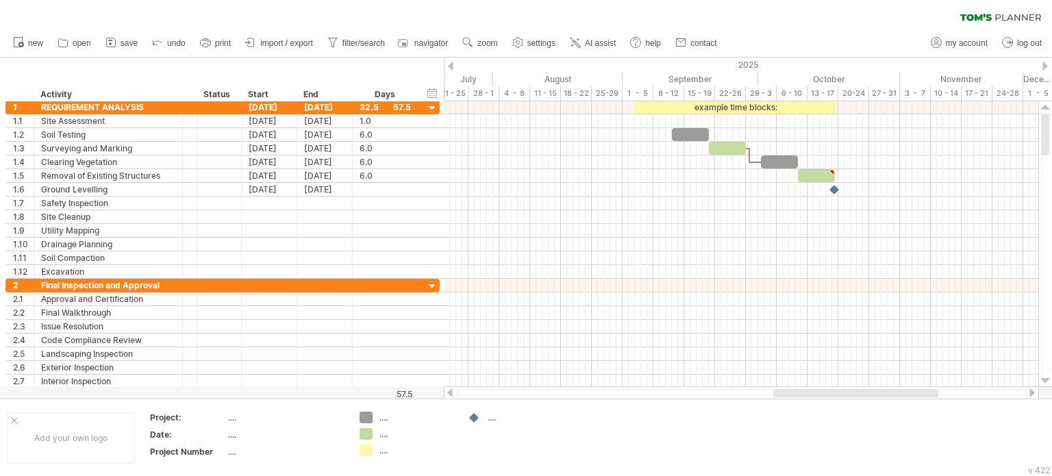
click at [451, 68] on div at bounding box center [450, 66] width 5 height 9
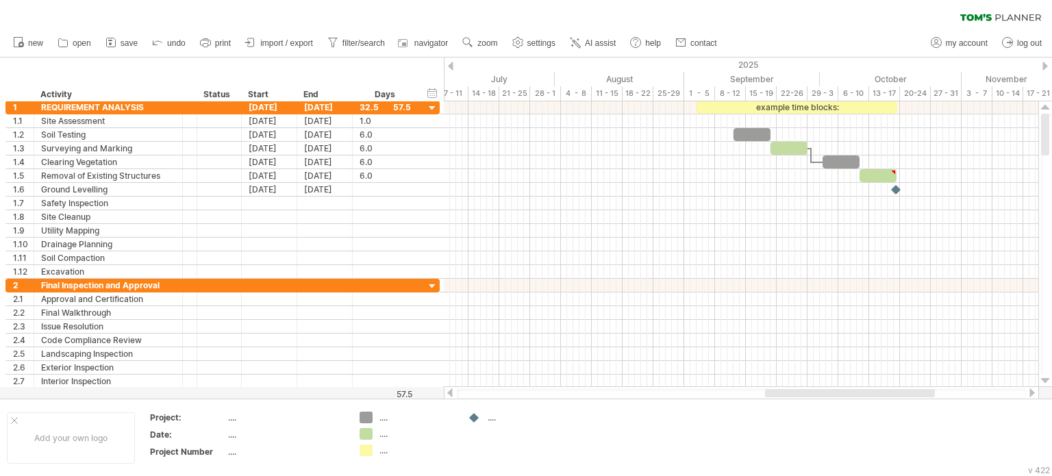
click at [451, 68] on div at bounding box center [450, 66] width 5 height 9
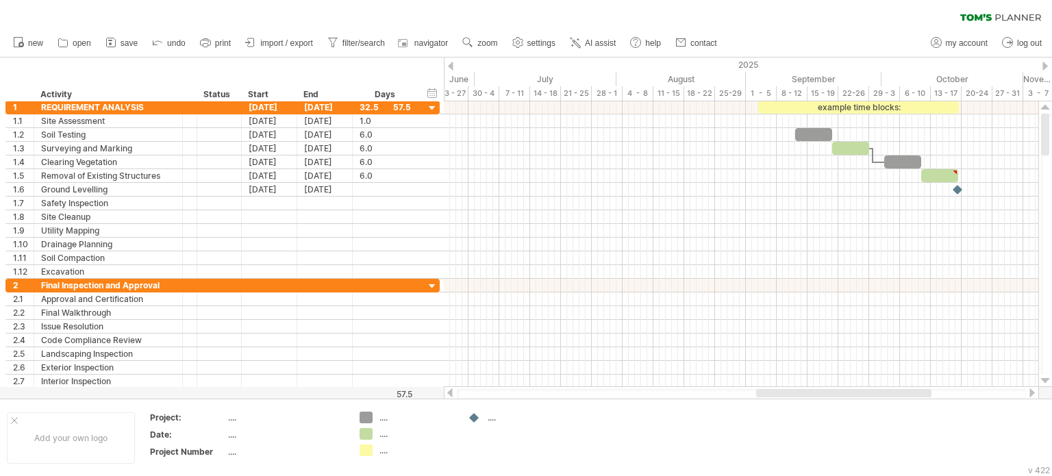
click at [451, 68] on div at bounding box center [450, 66] width 5 height 9
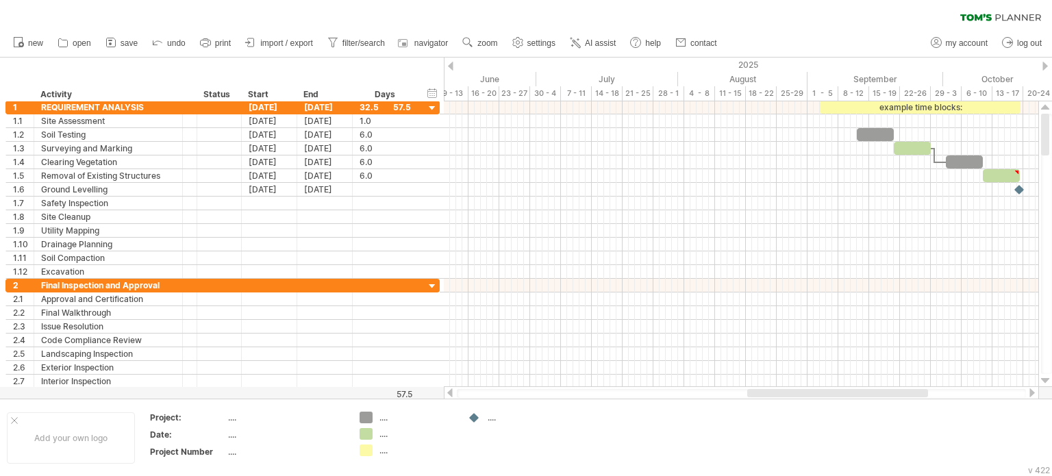
click at [451, 68] on div at bounding box center [450, 66] width 5 height 9
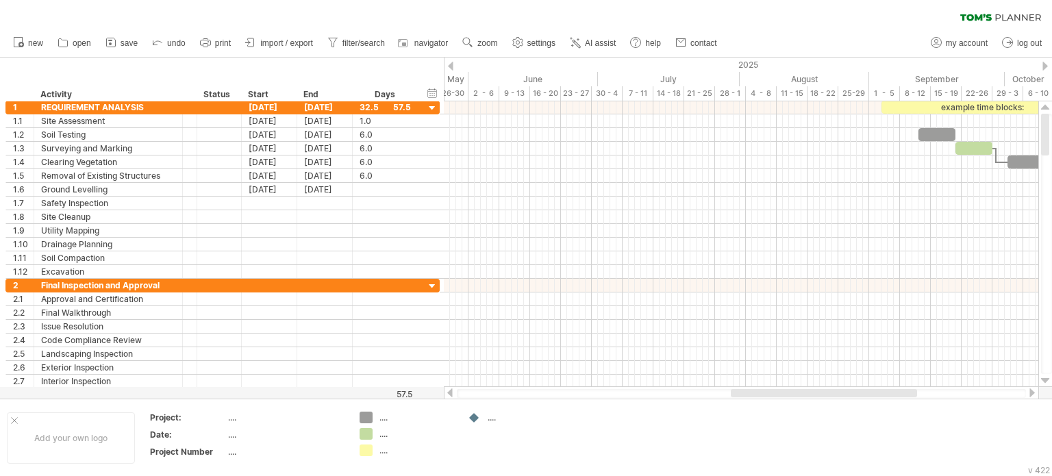
click at [451, 68] on div at bounding box center [450, 66] width 5 height 9
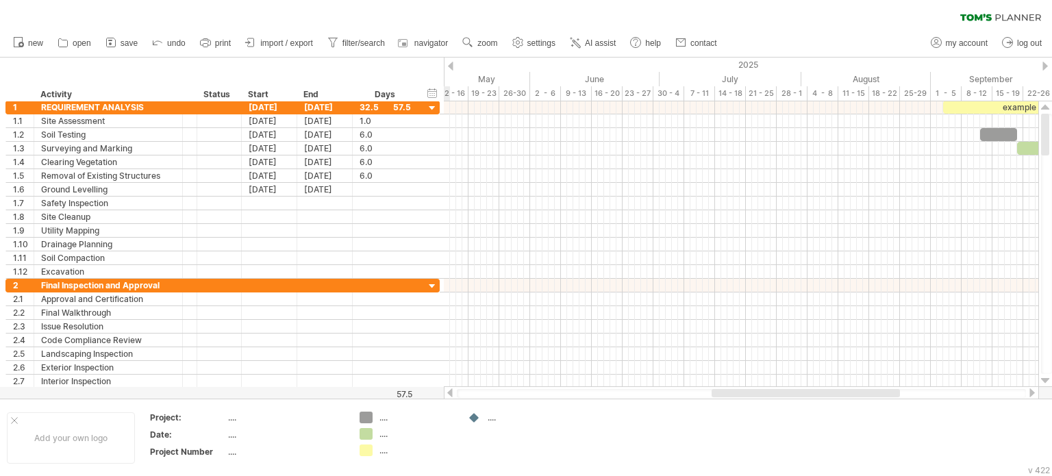
click at [451, 68] on div at bounding box center [450, 66] width 5 height 9
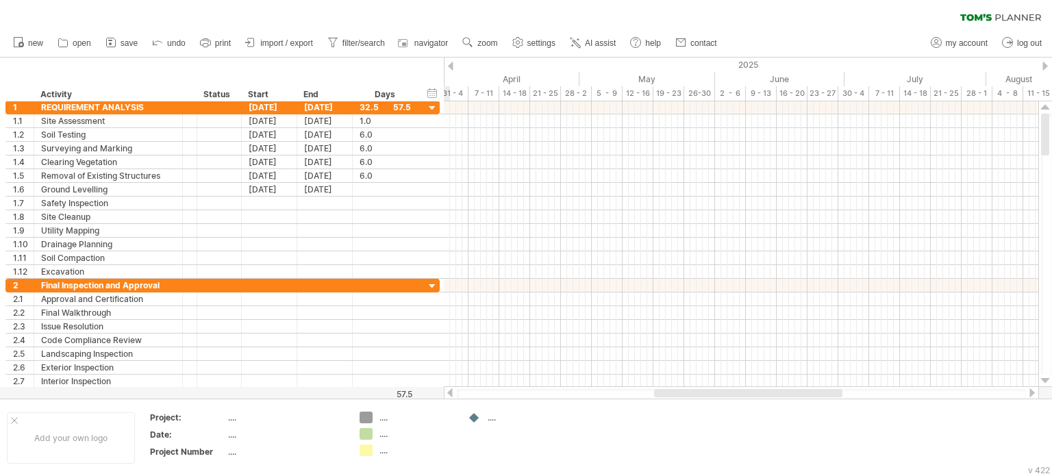
click at [451, 68] on div at bounding box center [450, 66] width 5 height 9
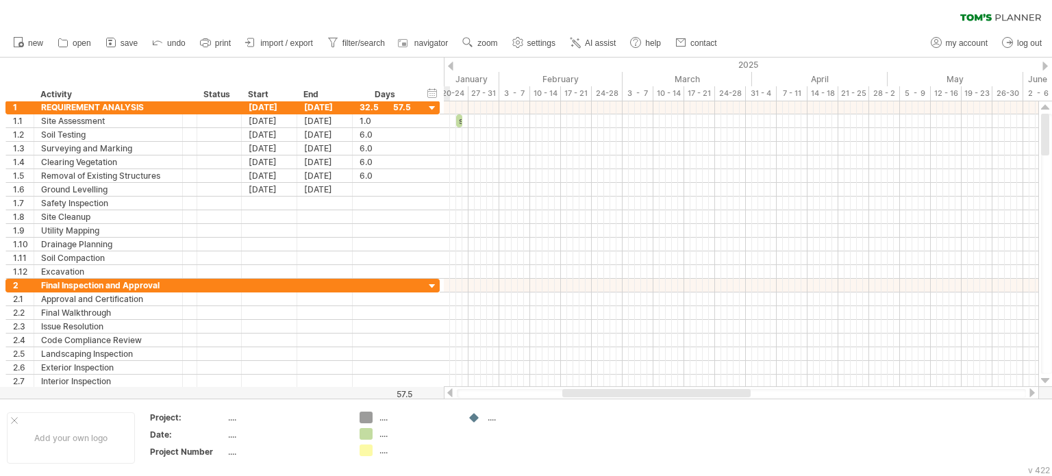
click at [451, 68] on div at bounding box center [450, 66] width 5 height 9
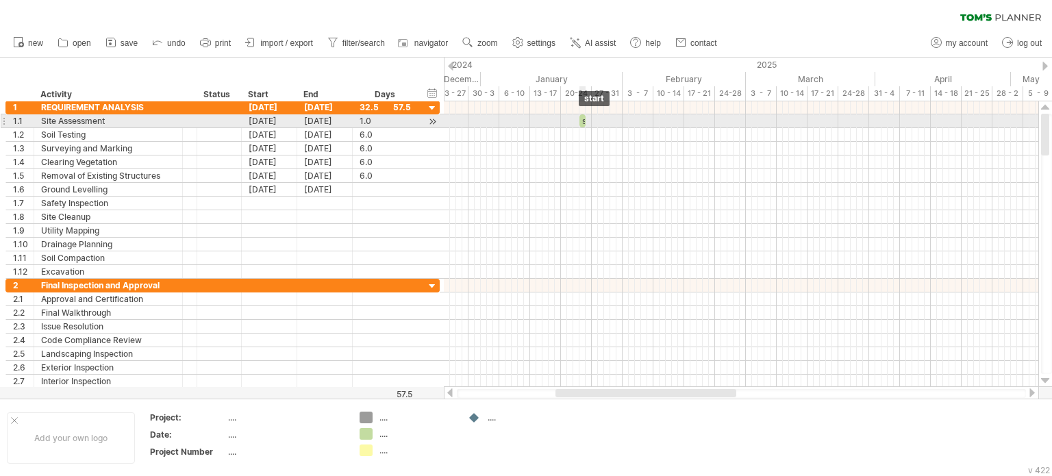
click at [581, 121] on span at bounding box center [579, 120] width 5 height 13
click at [585, 121] on div "start" at bounding box center [584, 120] width 3 height 13
click at [583, 123] on span at bounding box center [585, 120] width 5 height 13
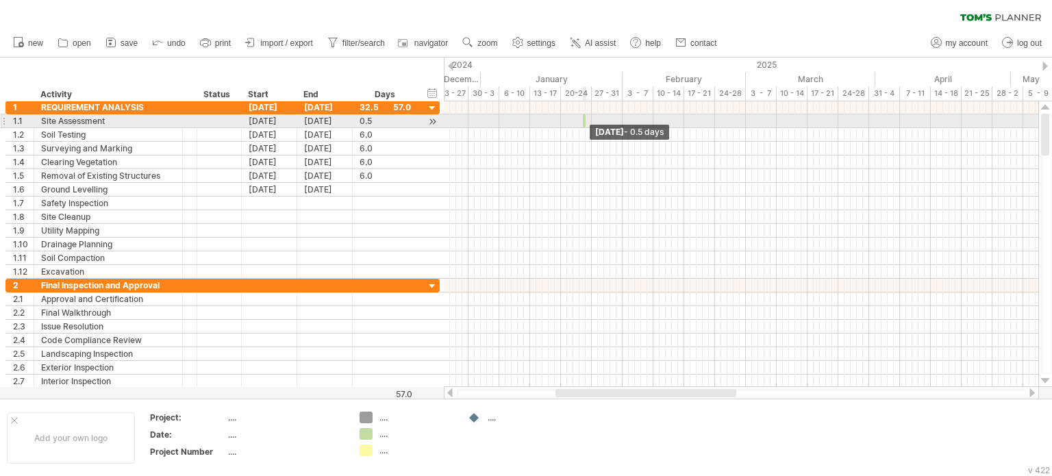
click at [583, 123] on div "start" at bounding box center [584, 120] width 3 height 13
click at [579, 121] on div "example time blocks: start [DATE] - 0.5 days [DATE] - 0.5 days" at bounding box center [741, 244] width 594 height 286
click at [372, 114] on div "0.5" at bounding box center [384, 120] width 51 height 13
type input "***"
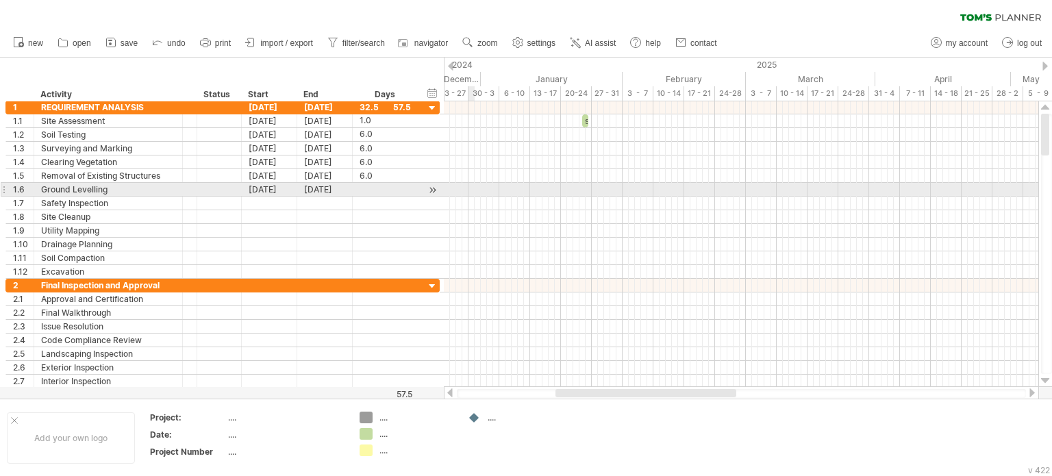
scroll to position [0, 0]
click at [468, 190] on div at bounding box center [741, 190] width 594 height 14
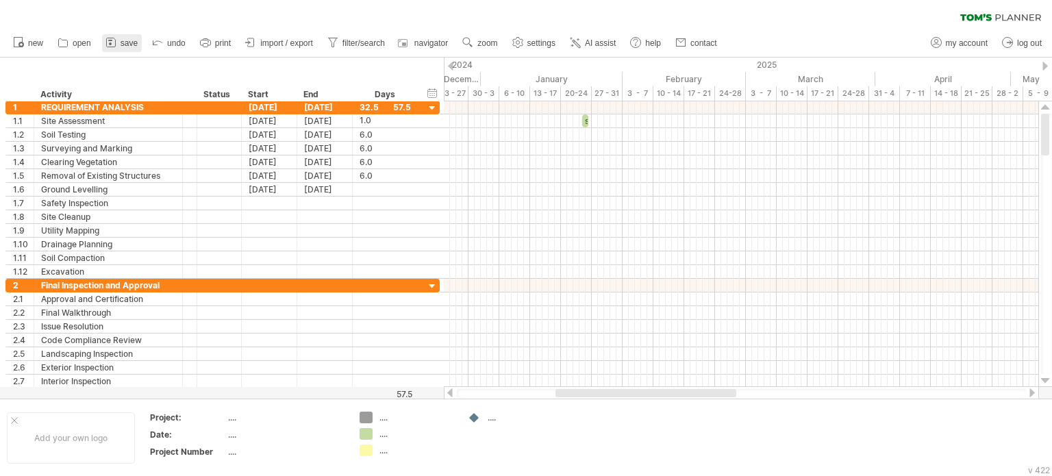
click at [124, 41] on span "save" at bounding box center [129, 43] width 17 height 10
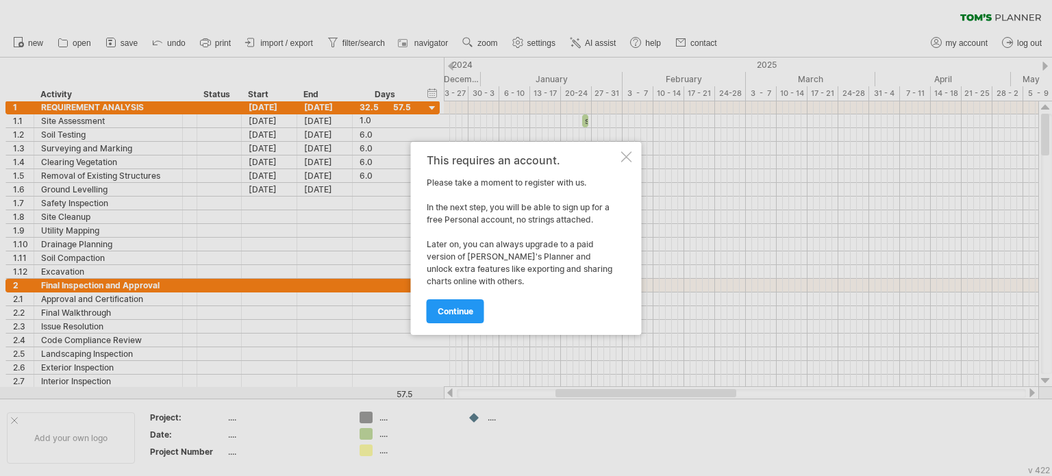
click at [627, 155] on div at bounding box center [626, 156] width 11 height 11
